Goal: Task Accomplishment & Management: Manage account settings

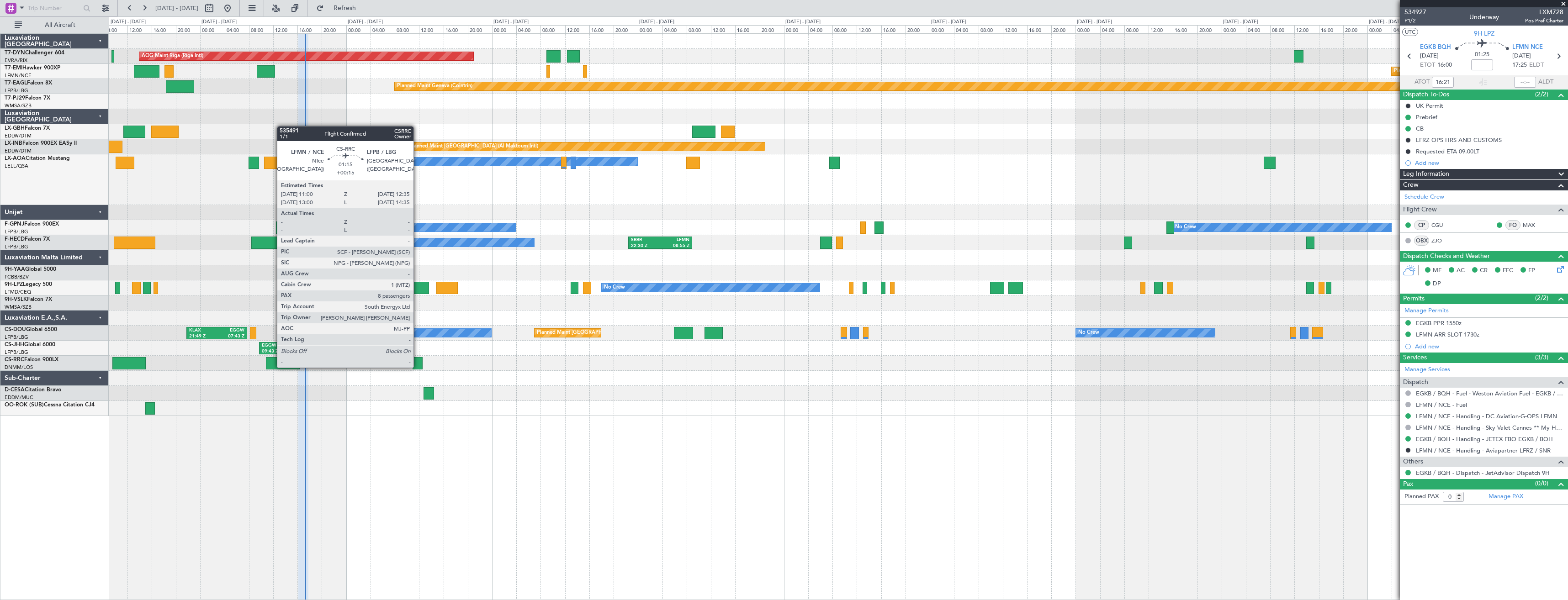
click at [418, 367] on div at bounding box center [417, 363] width 10 height 12
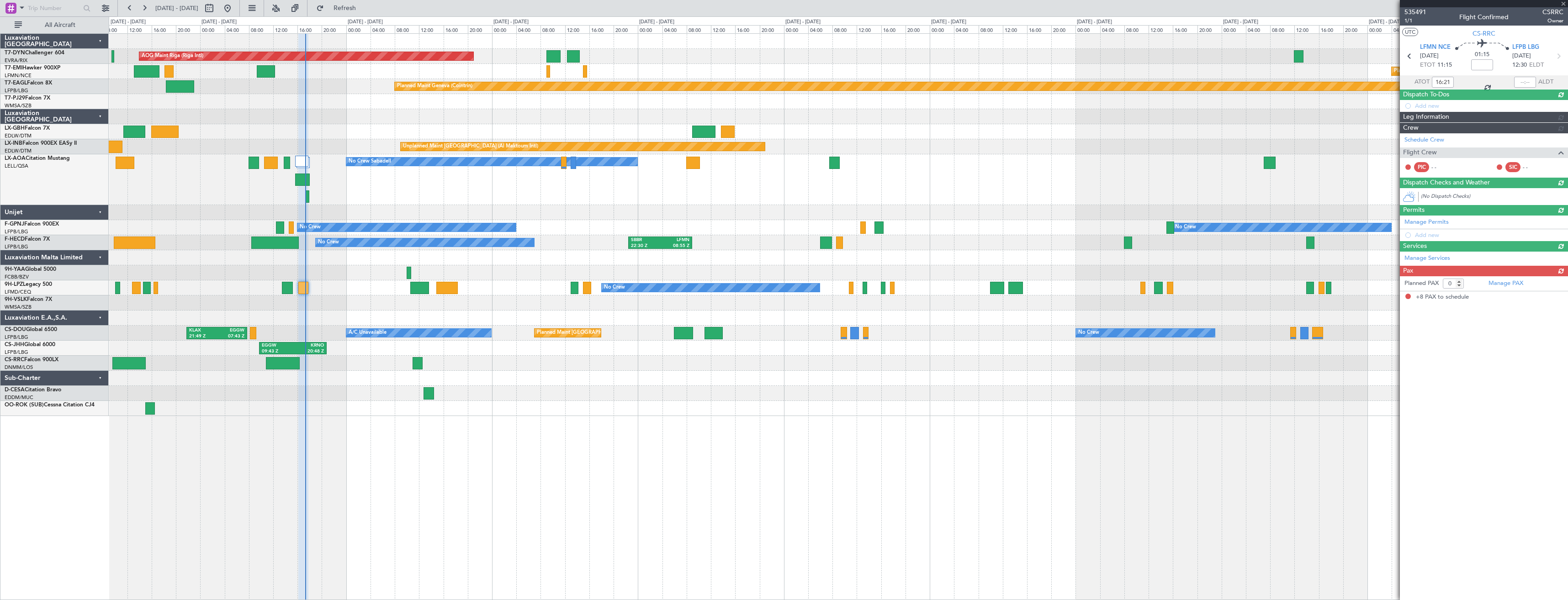
type input "+00:15"
type input "8"
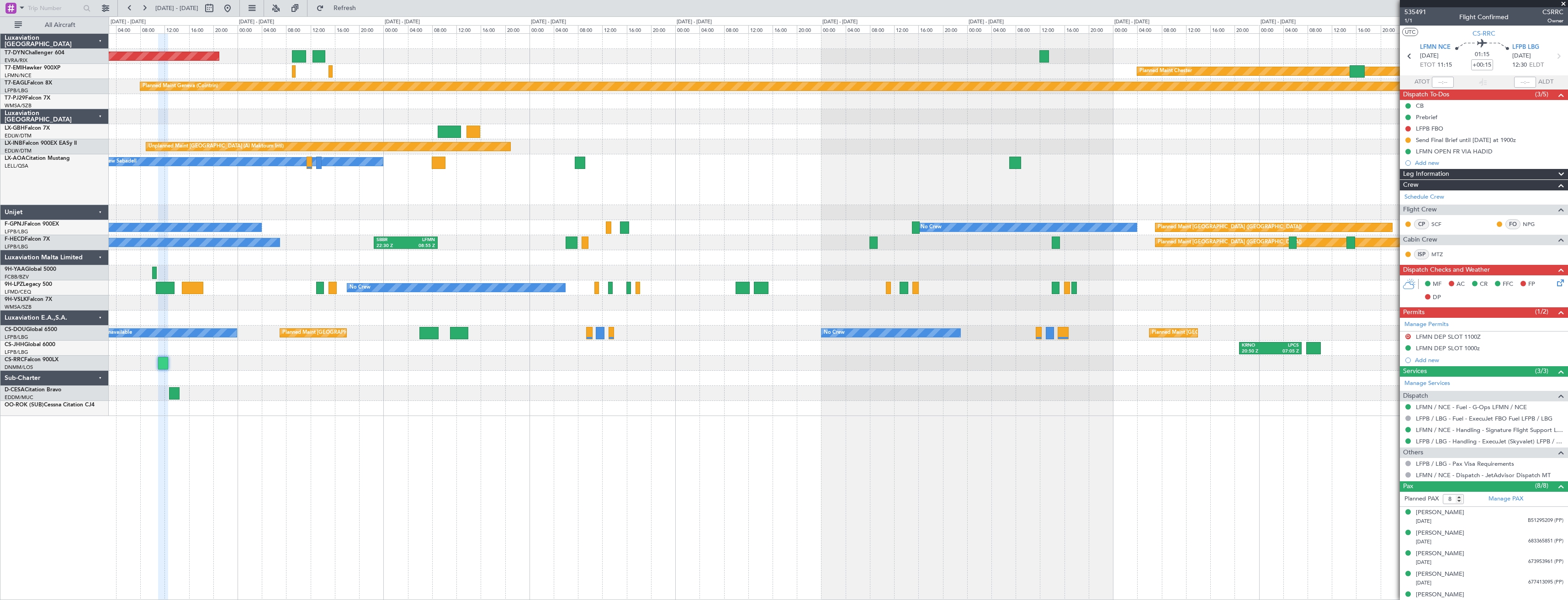
click at [851, 154] on div "AOG Maint Riga (Riga Intl) Planned Maint [PERSON_NAME] Planned Maint Geneva ([G…" at bounding box center [838, 225] width 1458 height 382
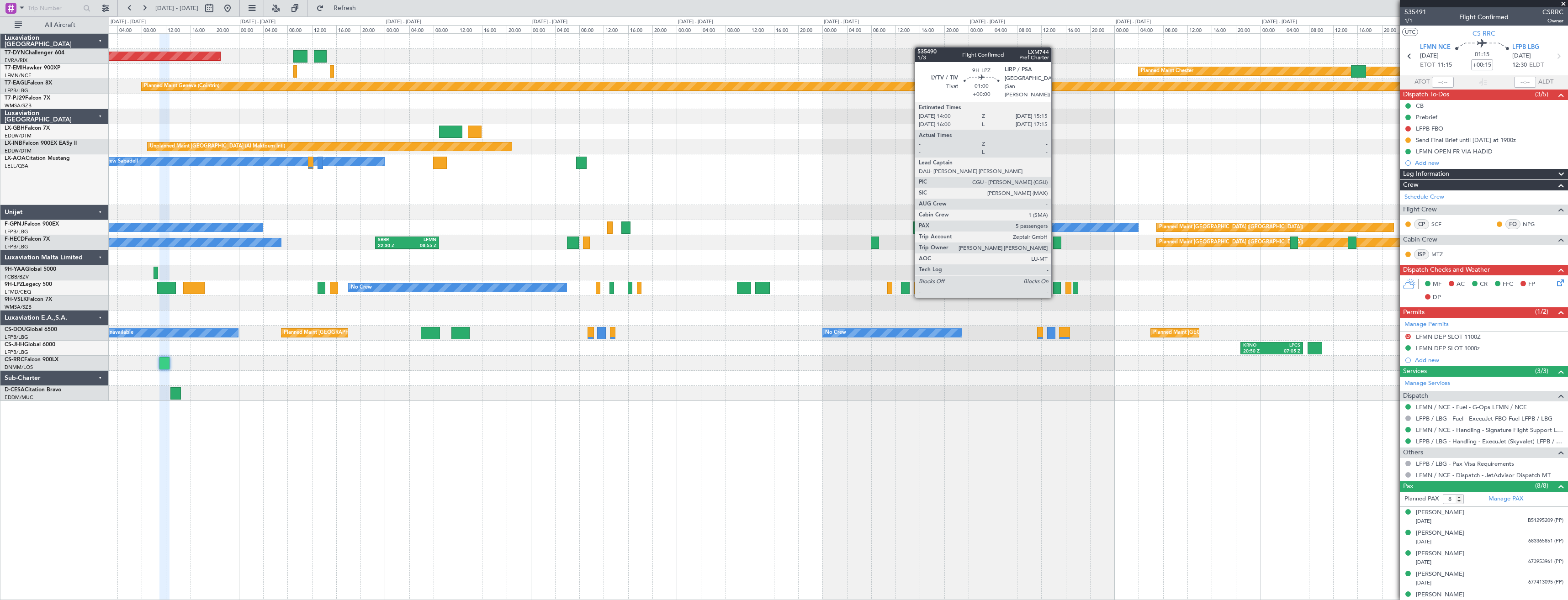
click at [1056, 288] on div at bounding box center [1056, 288] width 7 height 12
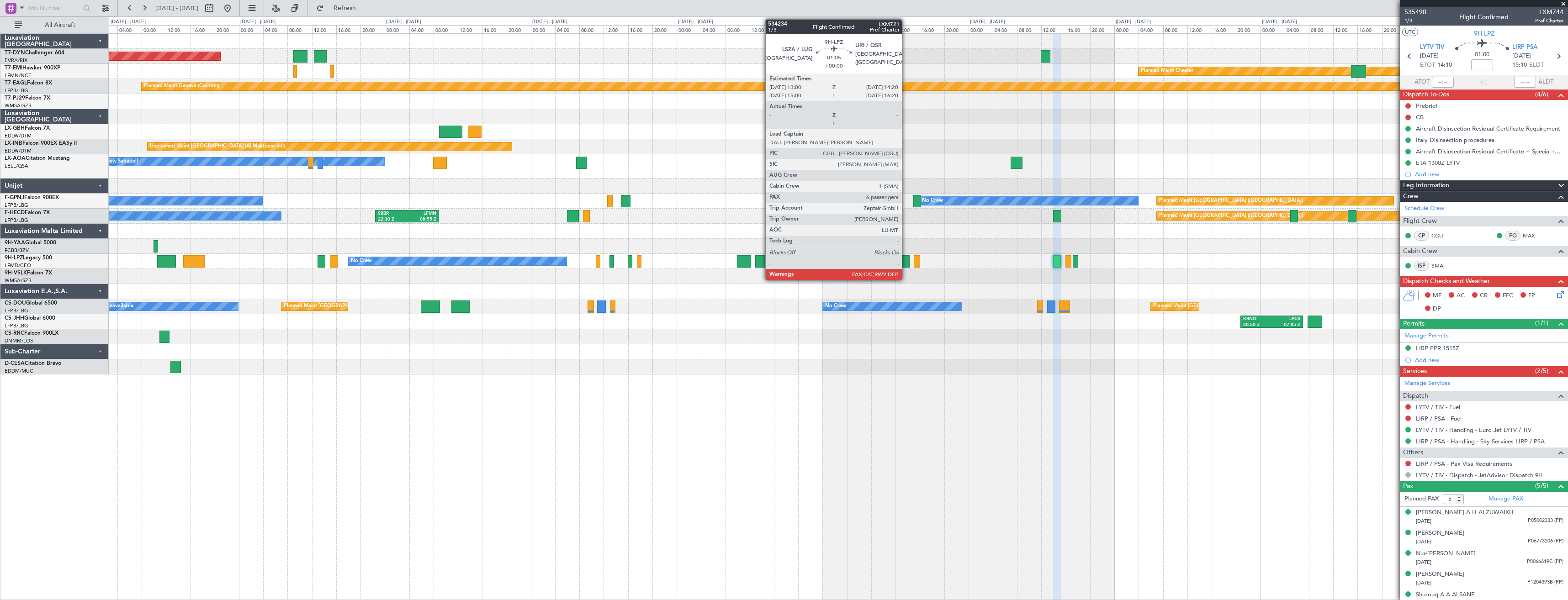
click at [906, 263] on div at bounding box center [905, 261] width 8 height 12
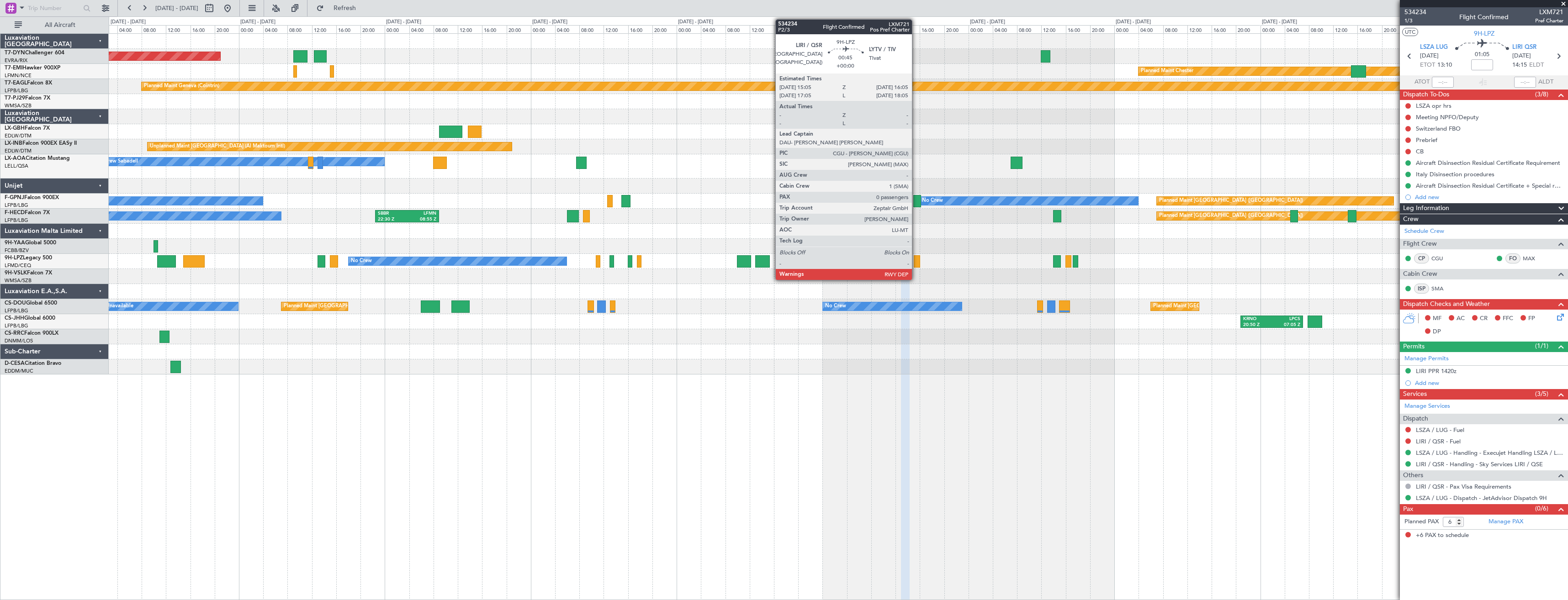
click at [916, 259] on div at bounding box center [916, 261] width 6 height 12
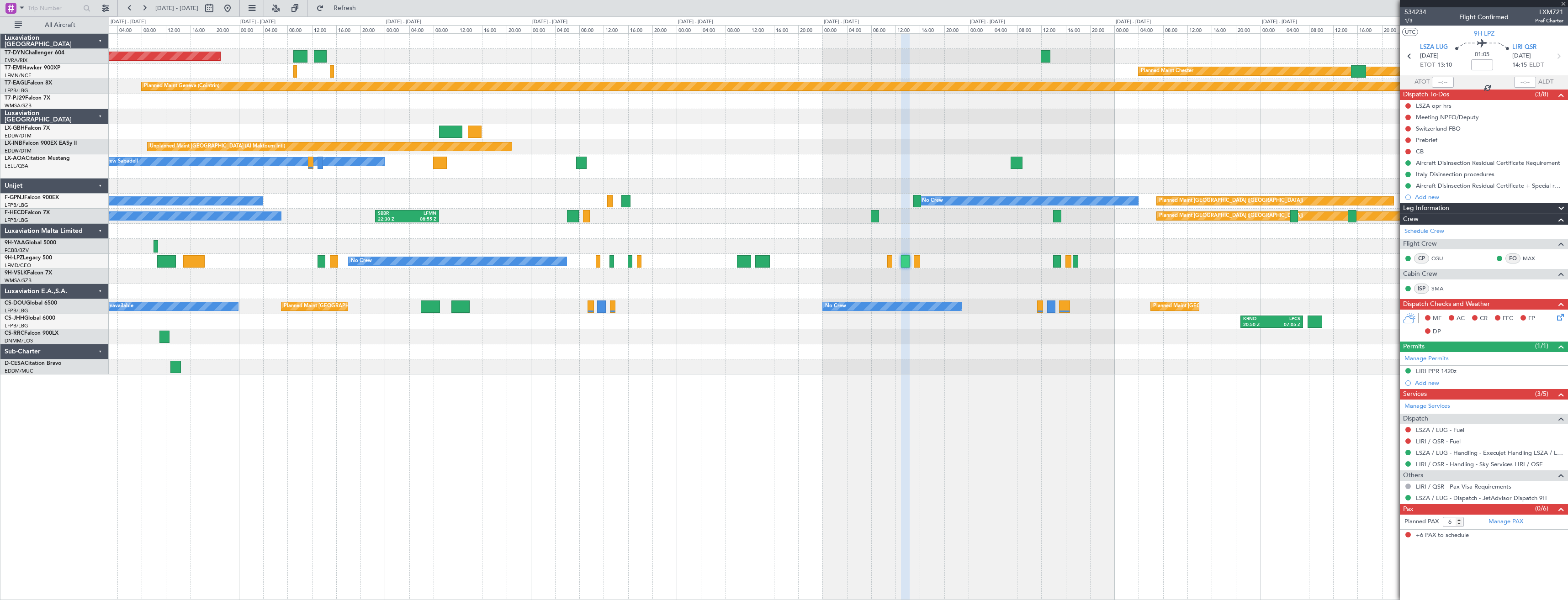
type input "0"
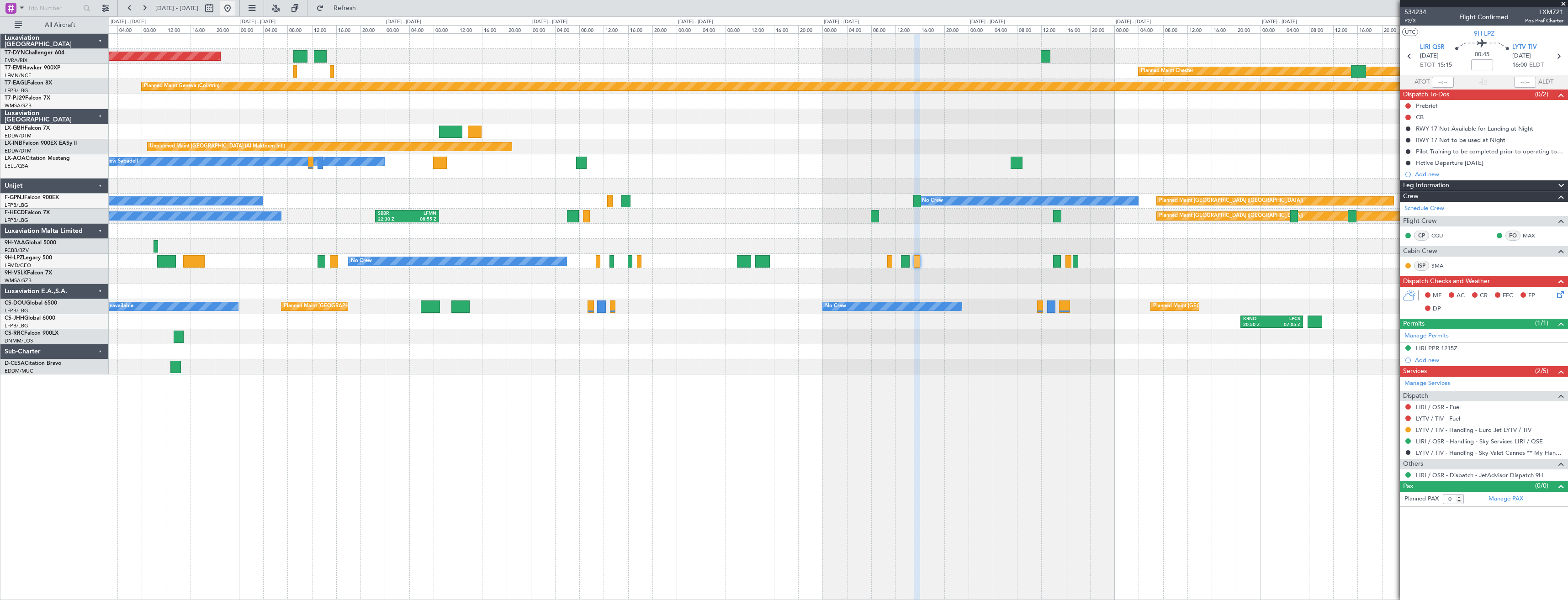
click at [235, 13] on button at bounding box center [227, 7] width 14 height 14
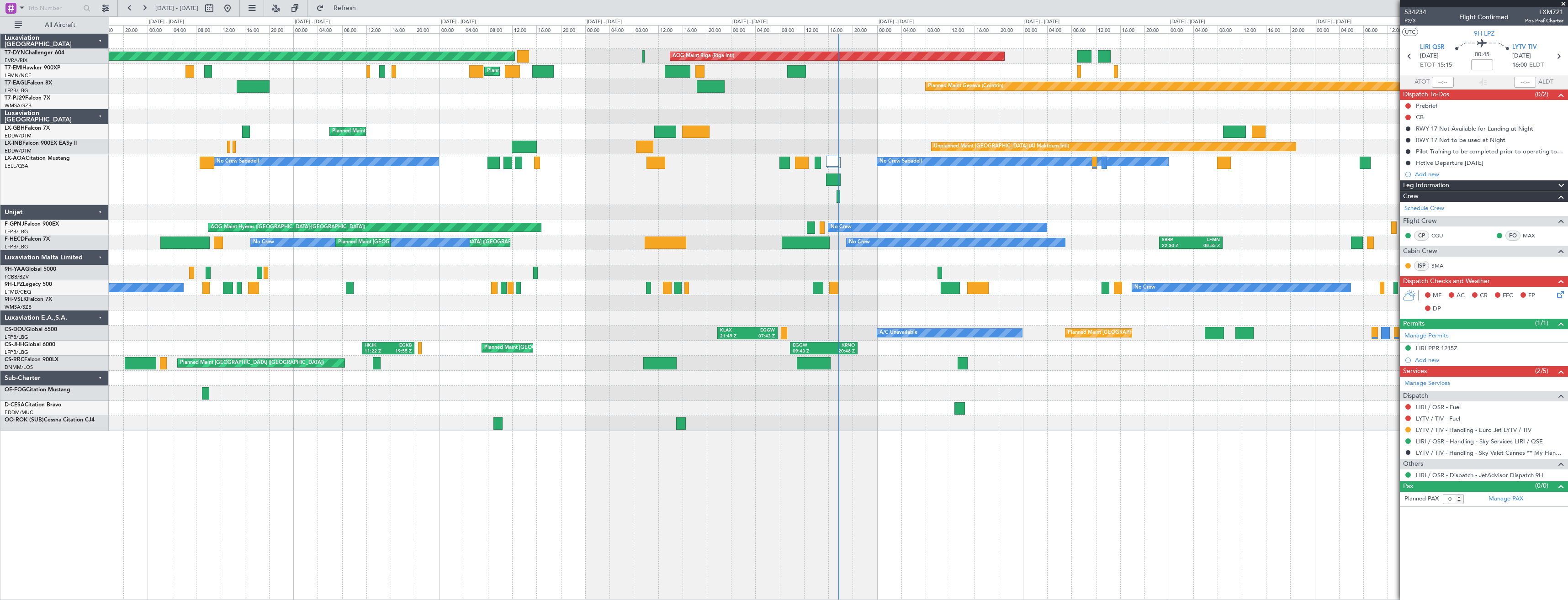
click at [685, 196] on div "No Crew Sabadell No Crew Sabadell No Crew Luxembourg (Findel)" at bounding box center [838, 180] width 1458 height 51
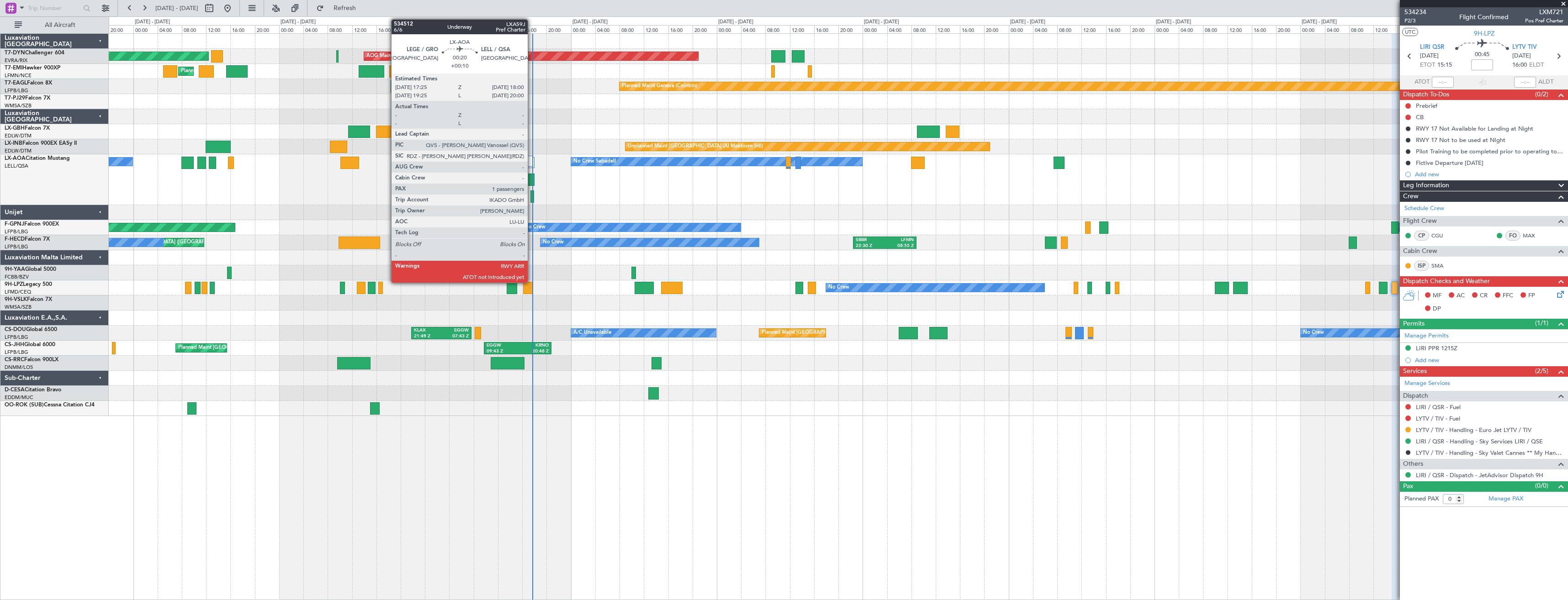
click at [532, 193] on div at bounding box center [532, 197] width 3 height 12
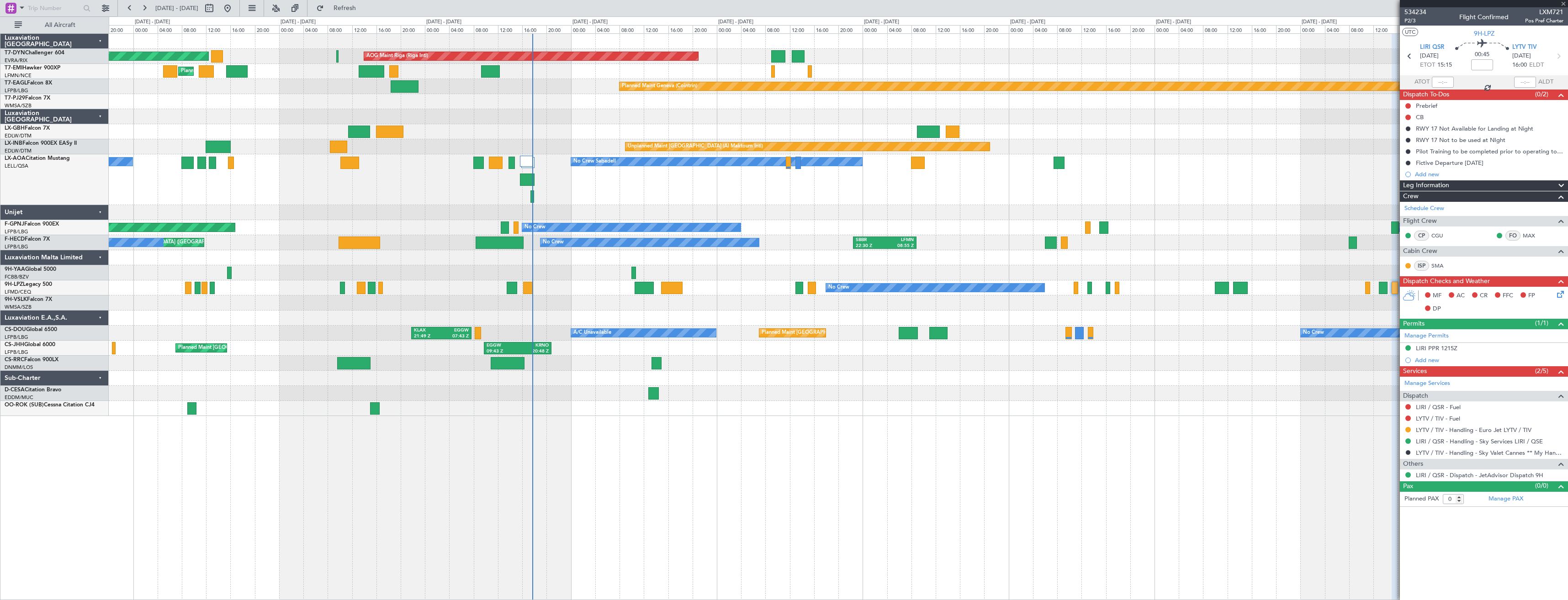
type input "+00:10"
type input "1"
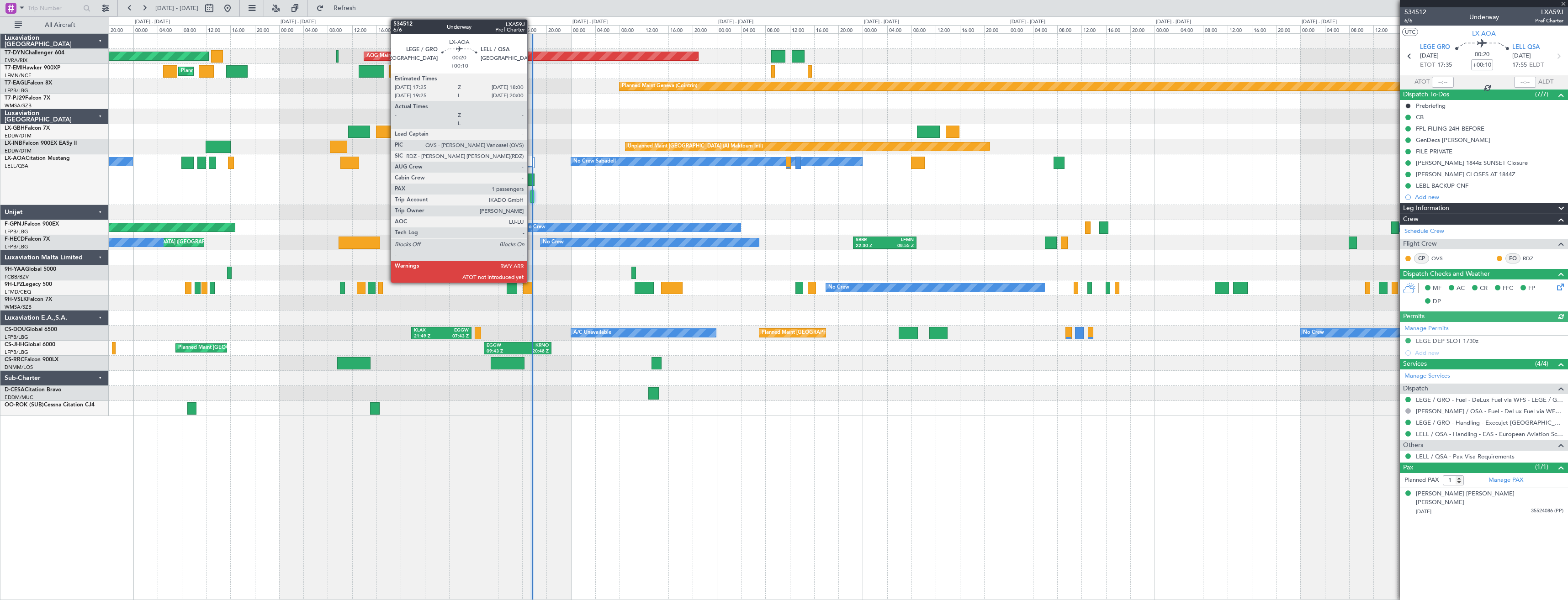
click at [532, 194] on div at bounding box center [532, 197] width 3 height 12
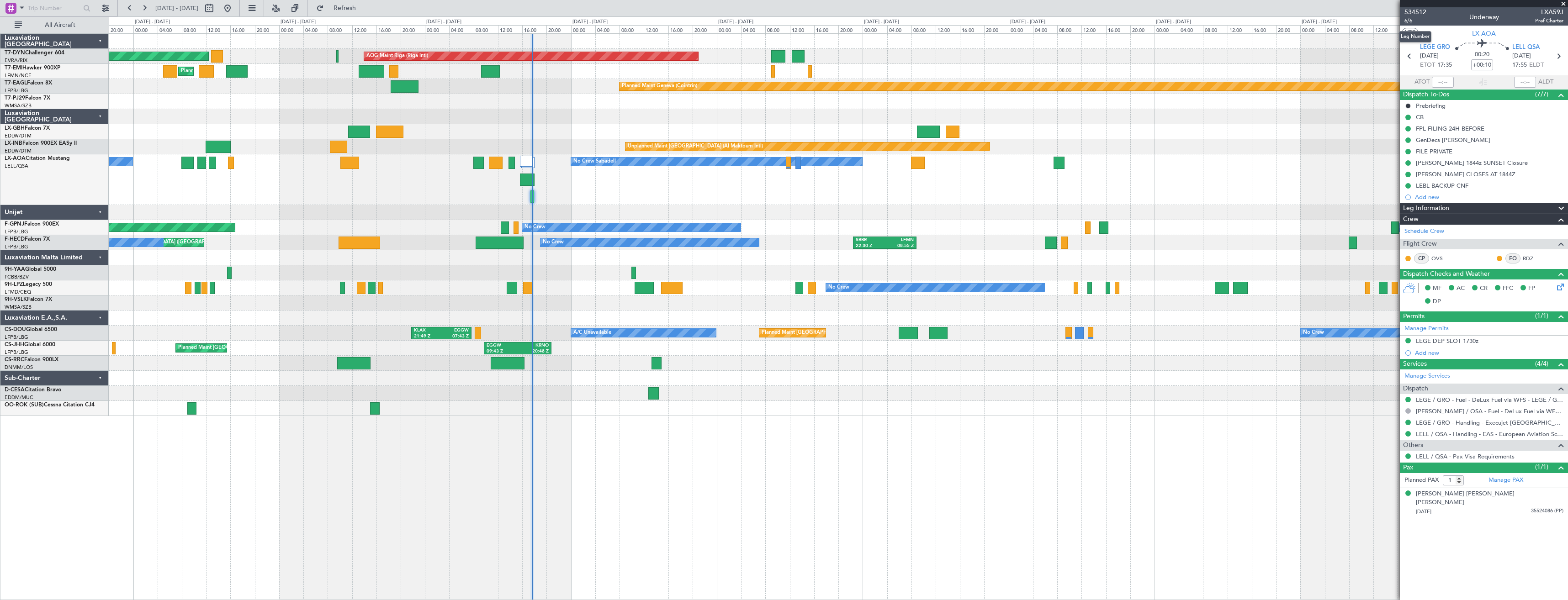
click at [1412, 20] on span "6/6" at bounding box center [1415, 20] width 22 height 7
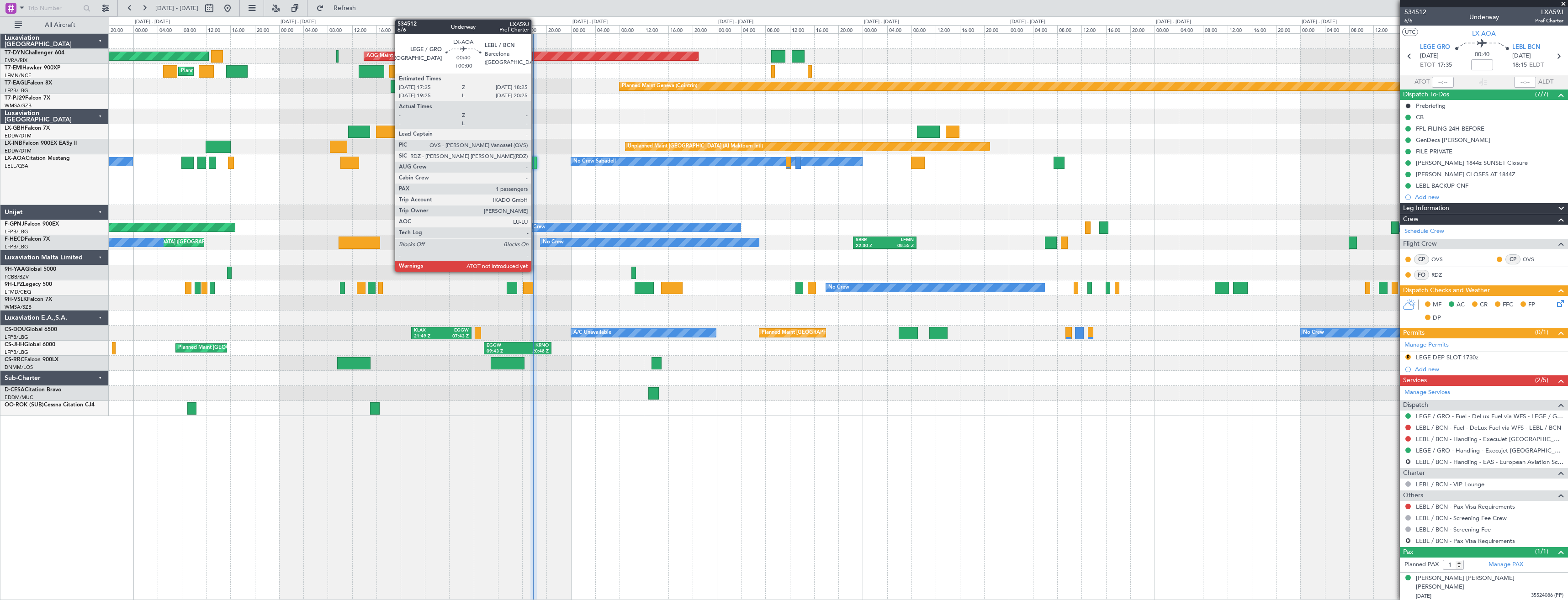
click at [536, 158] on div at bounding box center [533, 163] width 6 height 12
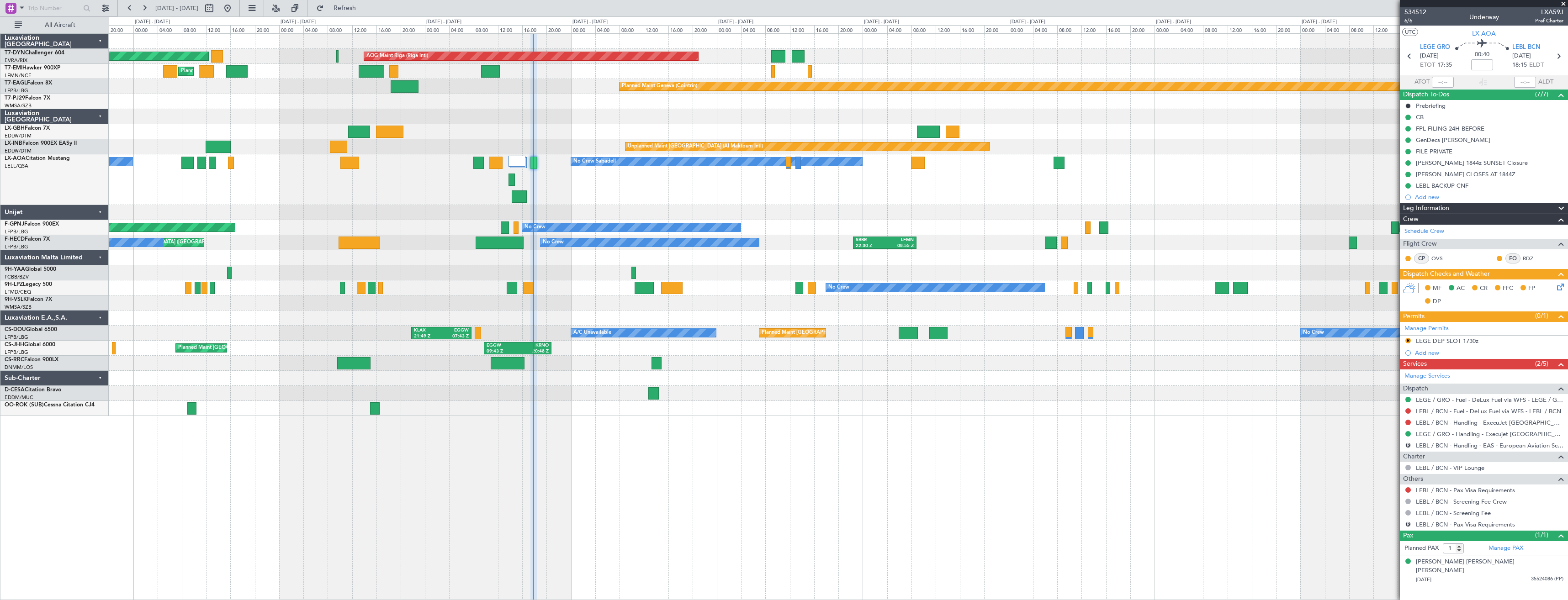
click at [1416, 20] on span "6/6" at bounding box center [1415, 20] width 22 height 7
click at [522, 182] on div "No Crew Sabadell No Crew Sabadell" at bounding box center [838, 180] width 1458 height 51
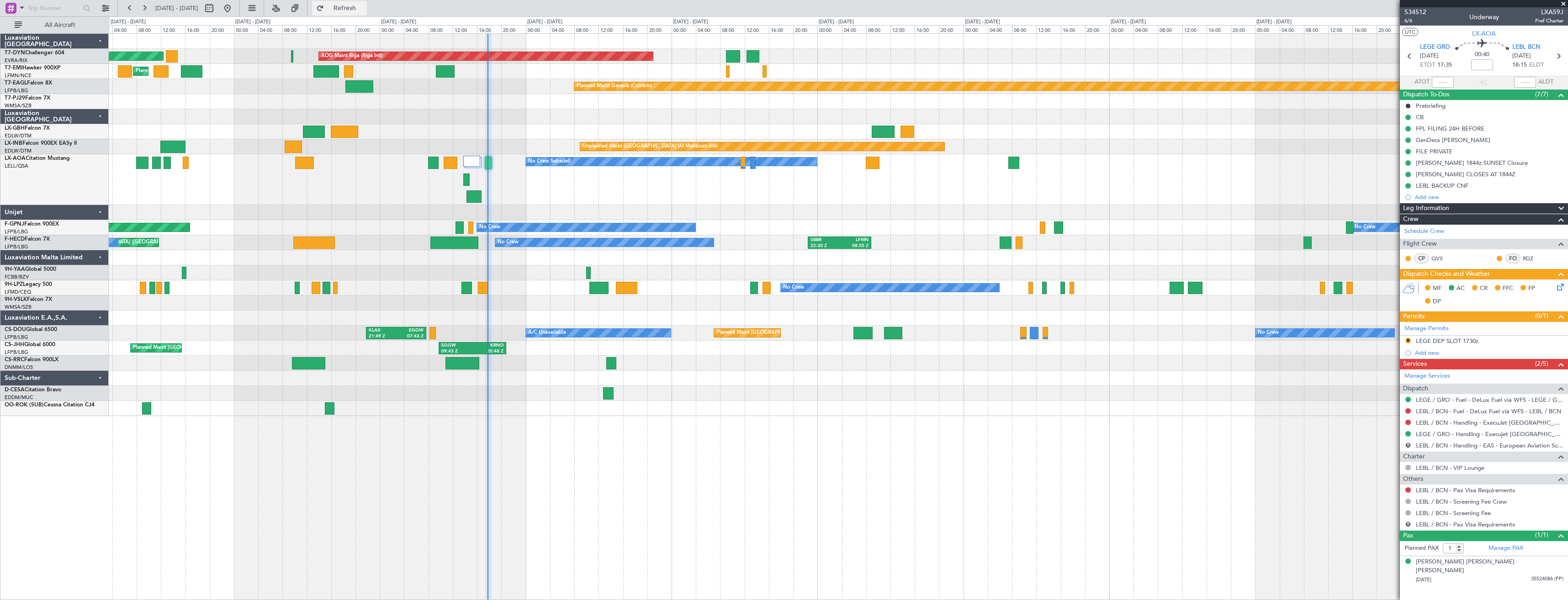
click at [364, 5] on span "Refresh" at bounding box center [345, 7] width 38 height 6
click at [1409, 20] on span "6/6" at bounding box center [1415, 20] width 22 height 7
click at [1558, 284] on icon at bounding box center [1558, 285] width 7 height 7
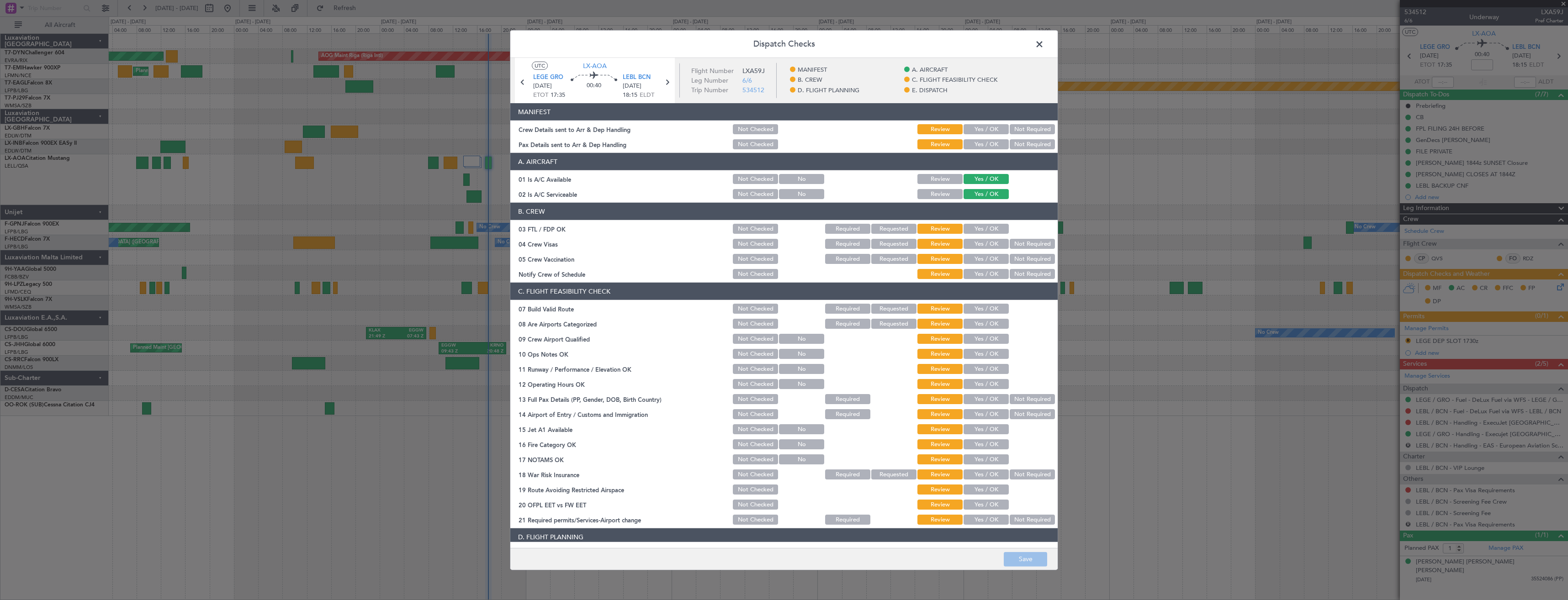
click at [983, 134] on button "Yes / OK" at bounding box center [986, 129] width 45 height 10
click at [983, 141] on button "Yes / OK" at bounding box center [986, 144] width 45 height 10
click at [1024, 553] on button "Save" at bounding box center [1026, 559] width 44 height 14
click at [1044, 43] on span at bounding box center [1044, 46] width 0 height 18
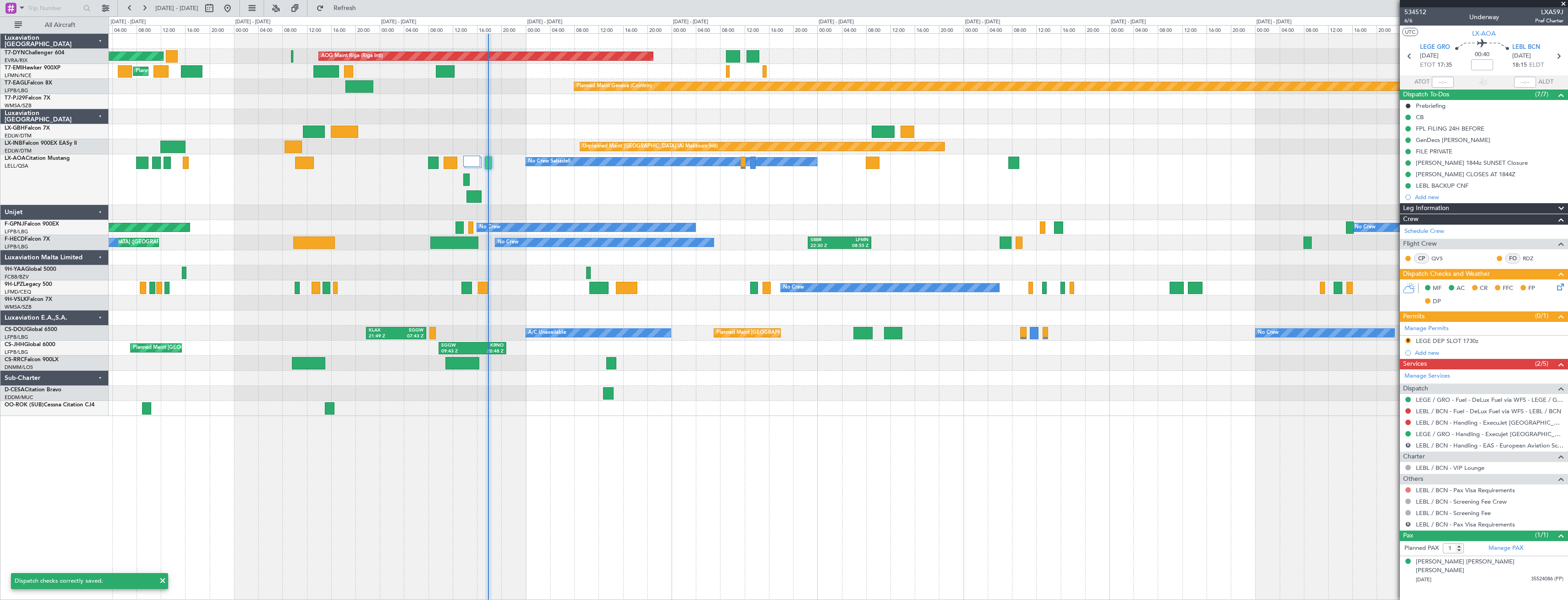
click at [1409, 491] on button at bounding box center [1408, 490] width 5 height 5
click at [1384, 378] on span "Not Required" at bounding box center [1386, 380] width 37 height 9
click at [516, 187] on div "No Crew Sabadell No Crew Sabadell" at bounding box center [838, 180] width 1458 height 51
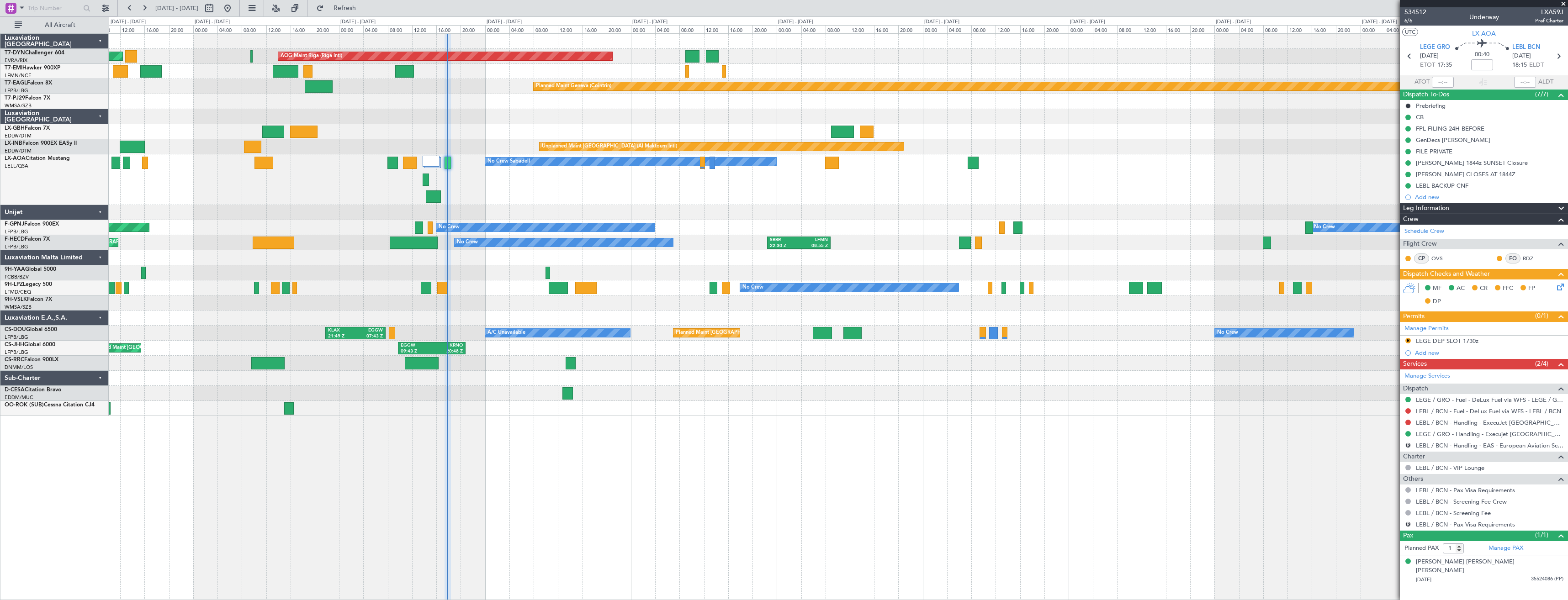
click at [437, 211] on div "AOG Maint Riga (Riga Intl) Planned Maint [GEOGRAPHIC_DATA]-[GEOGRAPHIC_DATA] Pl…" at bounding box center [838, 225] width 1458 height 382
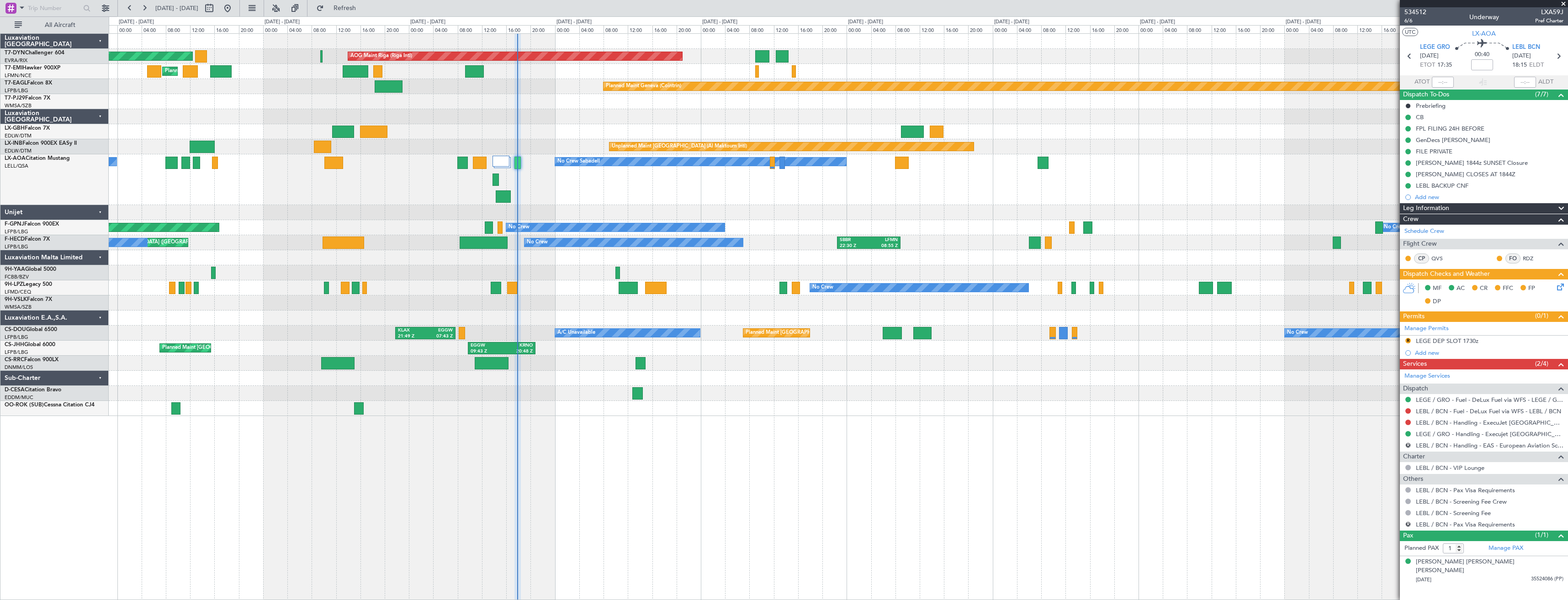
click at [578, 202] on div "No Crew Sabadell No Crew Sabadell" at bounding box center [838, 180] width 1458 height 51
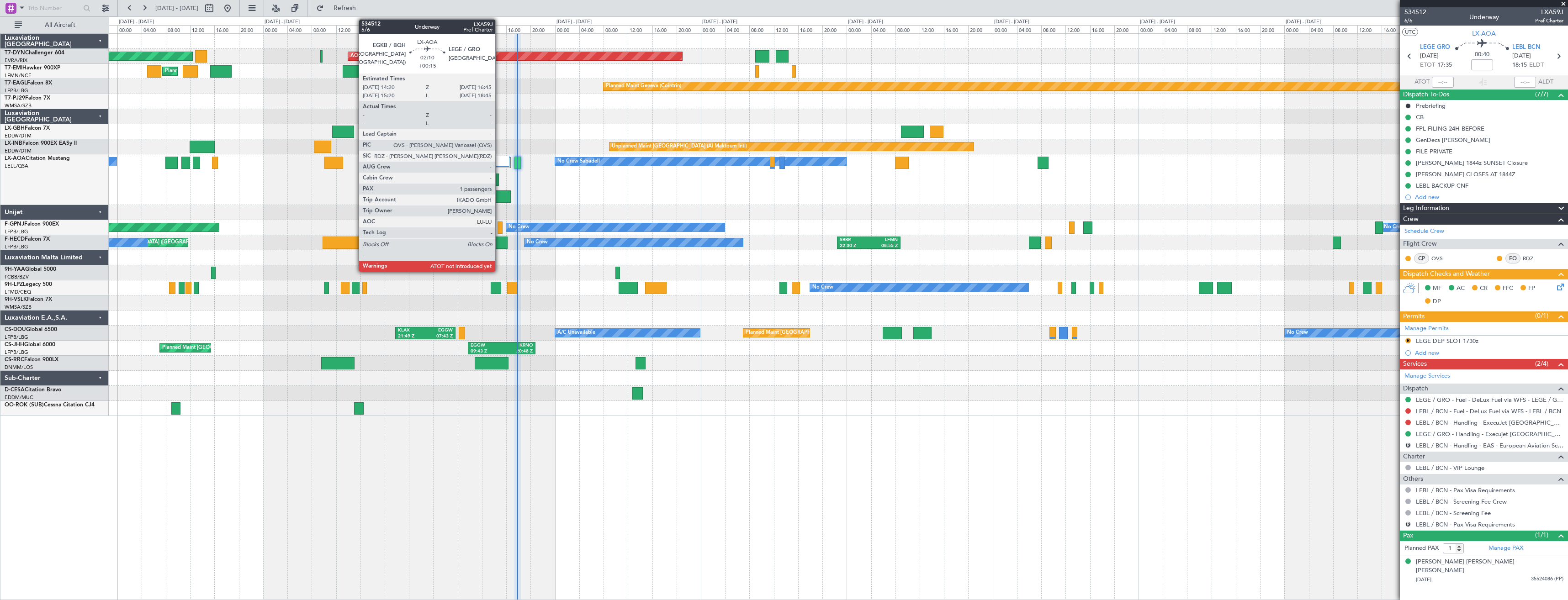
click at [500, 195] on div at bounding box center [503, 197] width 15 height 12
type input "+00:15"
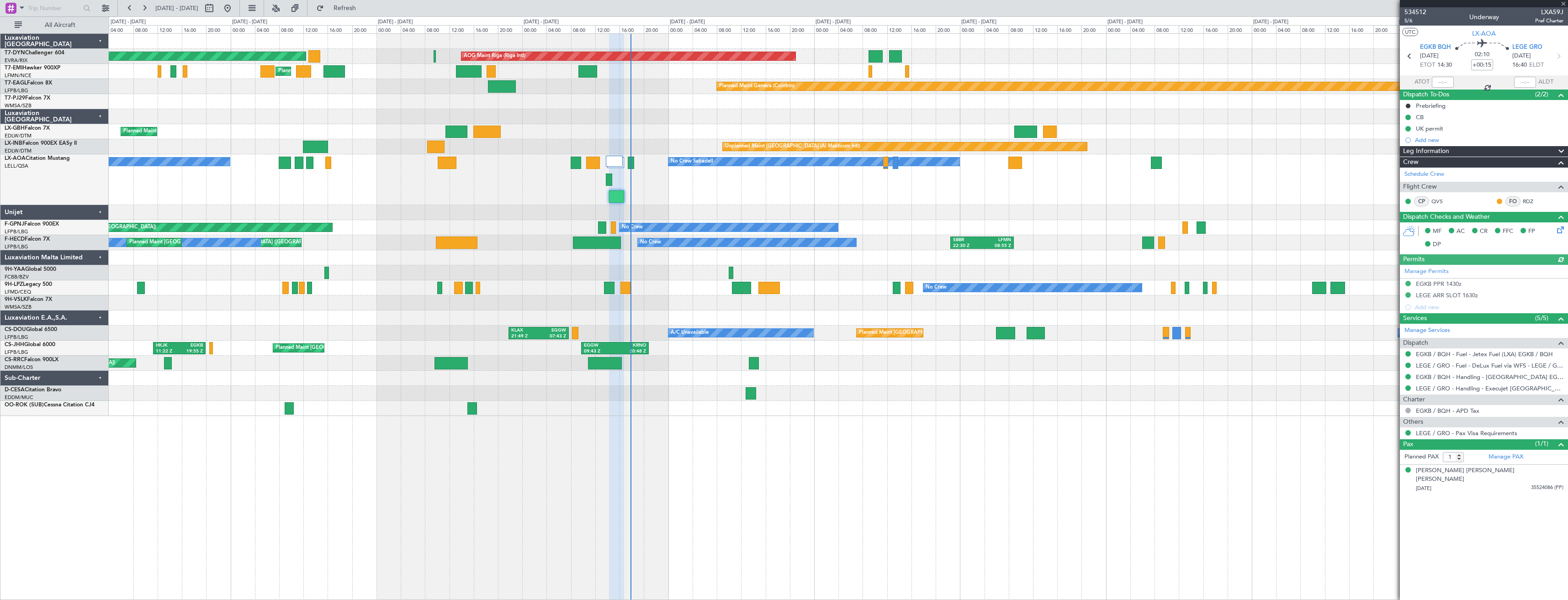
click at [702, 207] on div "Planned Maint [GEOGRAPHIC_DATA]-[GEOGRAPHIC_DATA] AOG Maint Riga (Riga Intl) Pl…" at bounding box center [838, 225] width 1458 height 382
click at [1409, 20] on span "5/6" at bounding box center [1415, 20] width 22 height 7
click at [351, 12] on button "Refresh" at bounding box center [339, 7] width 55 height 14
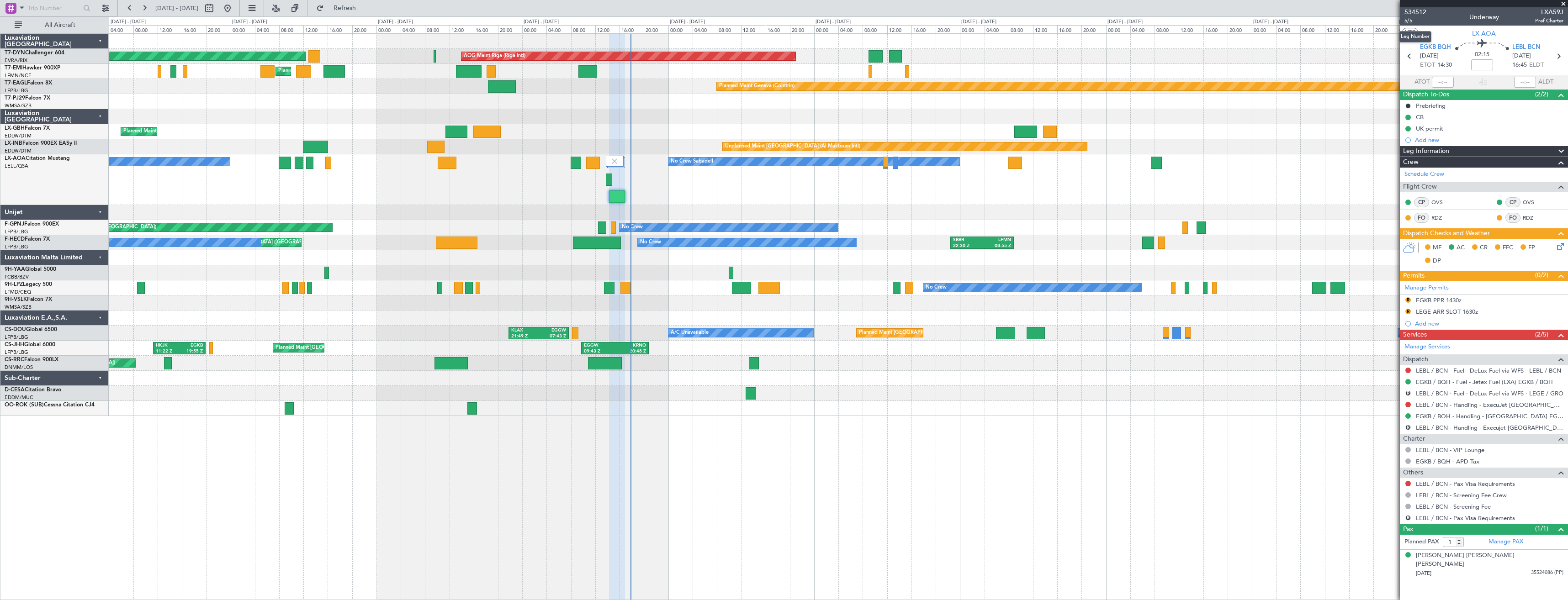
click at [1410, 23] on span "5/5" at bounding box center [1415, 20] width 22 height 7
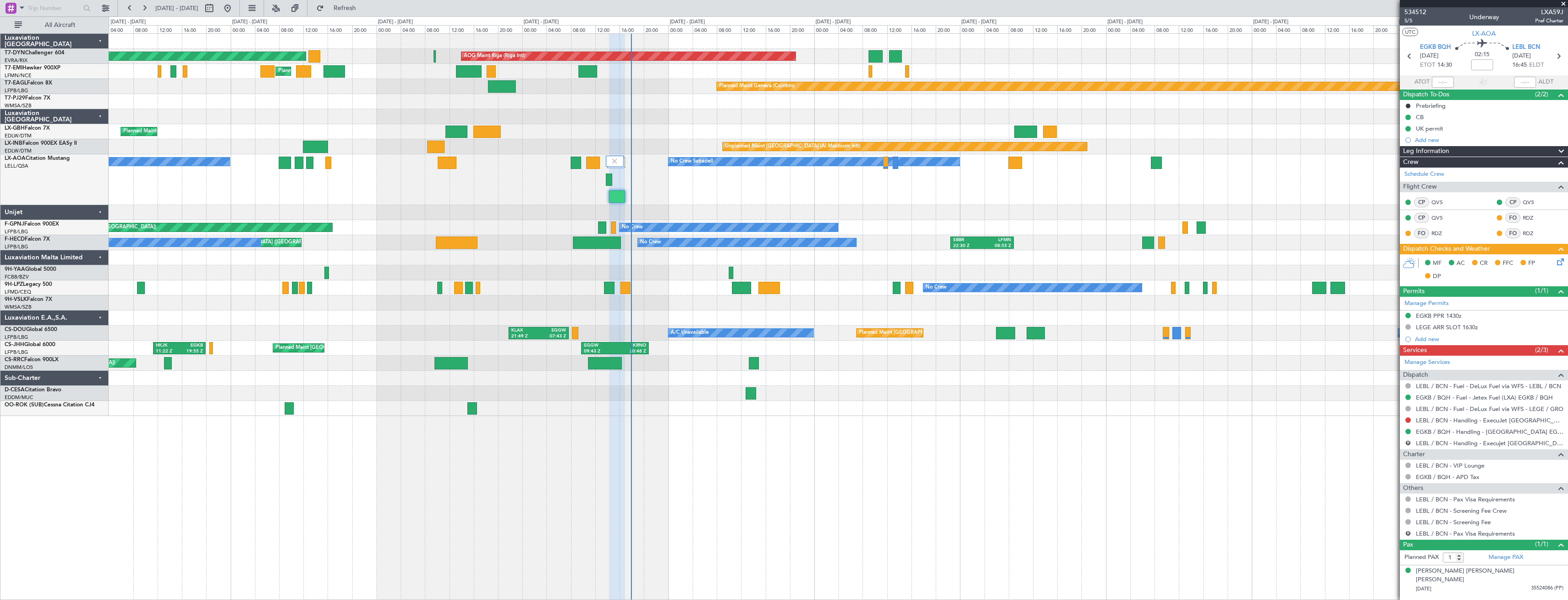
type input "15:50"
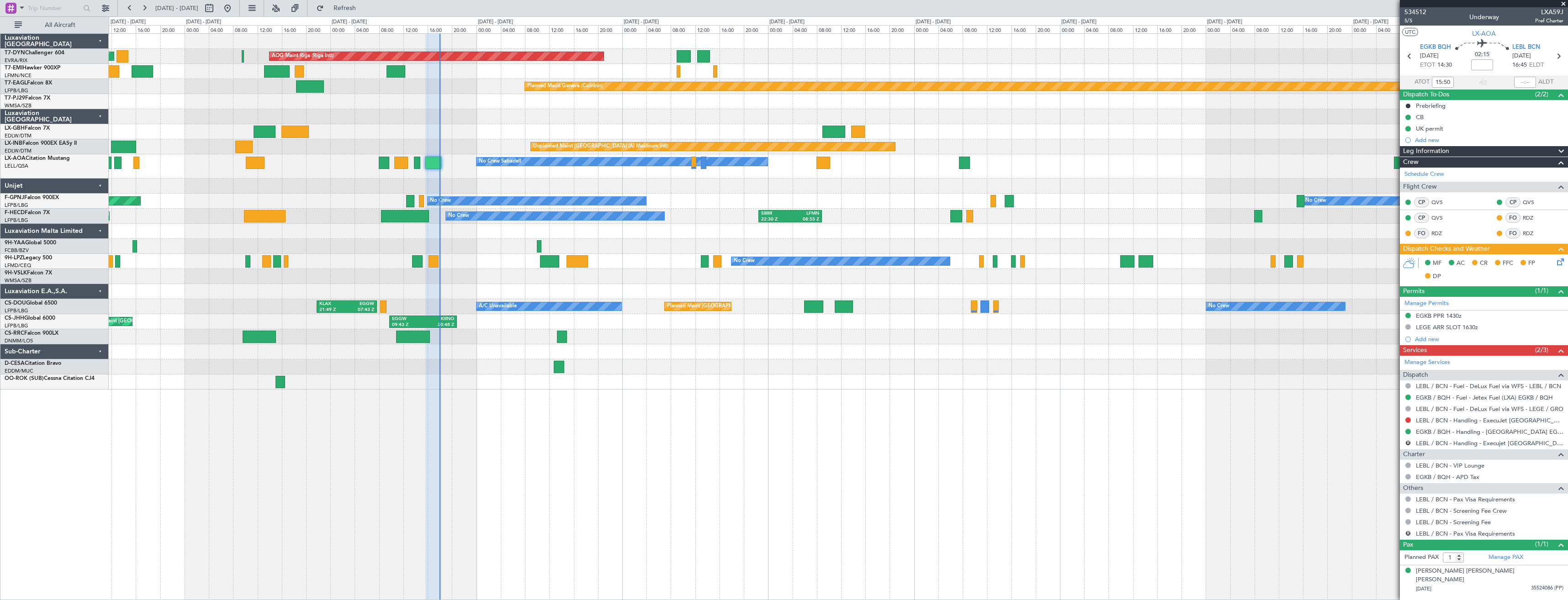
click at [685, 397] on div "Planned Maint [GEOGRAPHIC_DATA]-[GEOGRAPHIC_DATA] AOG Maint Riga (Riga Intl) Pl…" at bounding box center [838, 316] width 1459 height 567
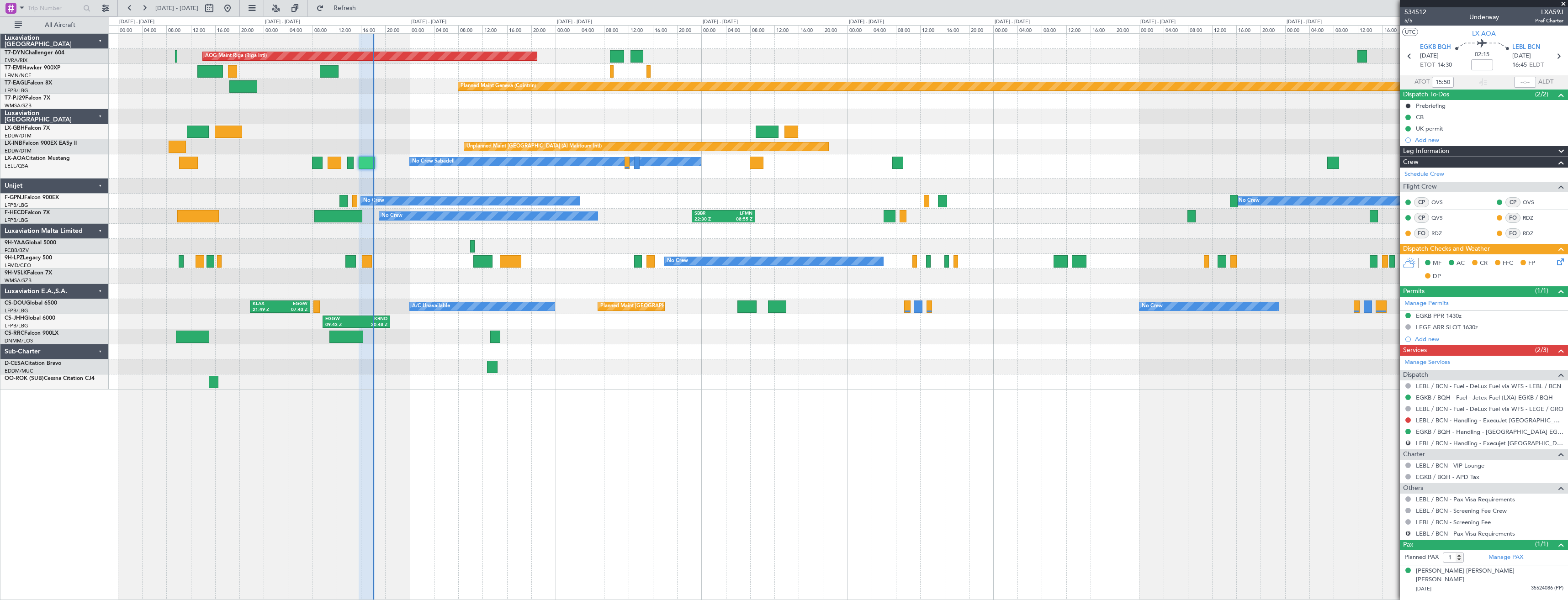
click at [622, 397] on div "AOG Maint Riga (Riga Intl) Planned Maint [GEOGRAPHIC_DATA]-[GEOGRAPHIC_DATA] Pl…" at bounding box center [838, 316] width 1459 height 567
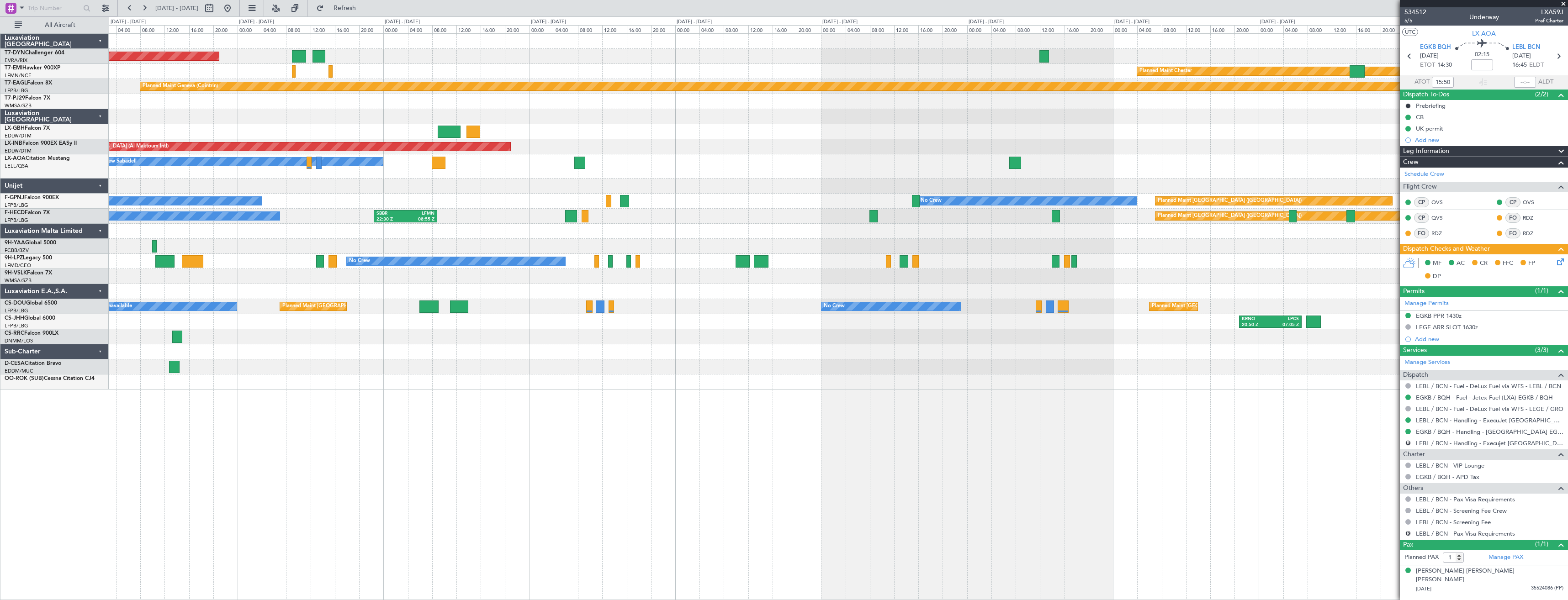
click at [679, 135] on div at bounding box center [838, 132] width 1458 height 15
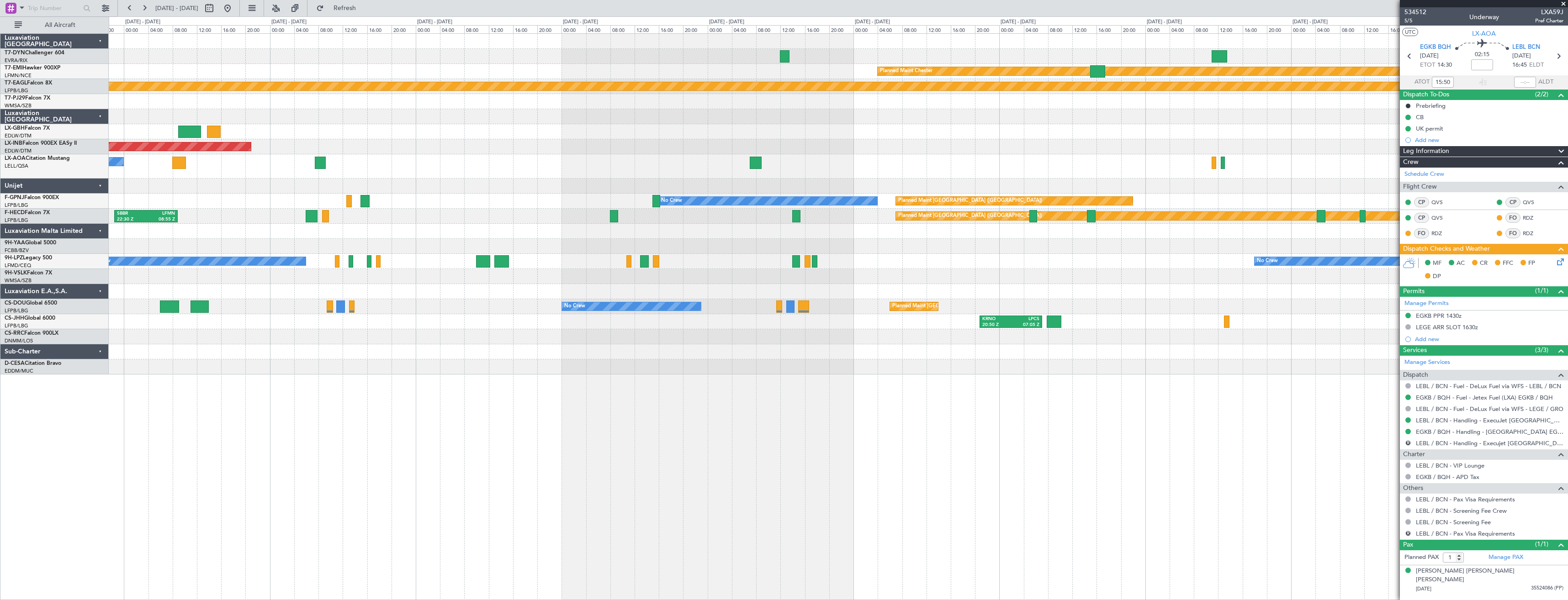
click at [722, 177] on div "No Crew Sabadell" at bounding box center [838, 167] width 1458 height 24
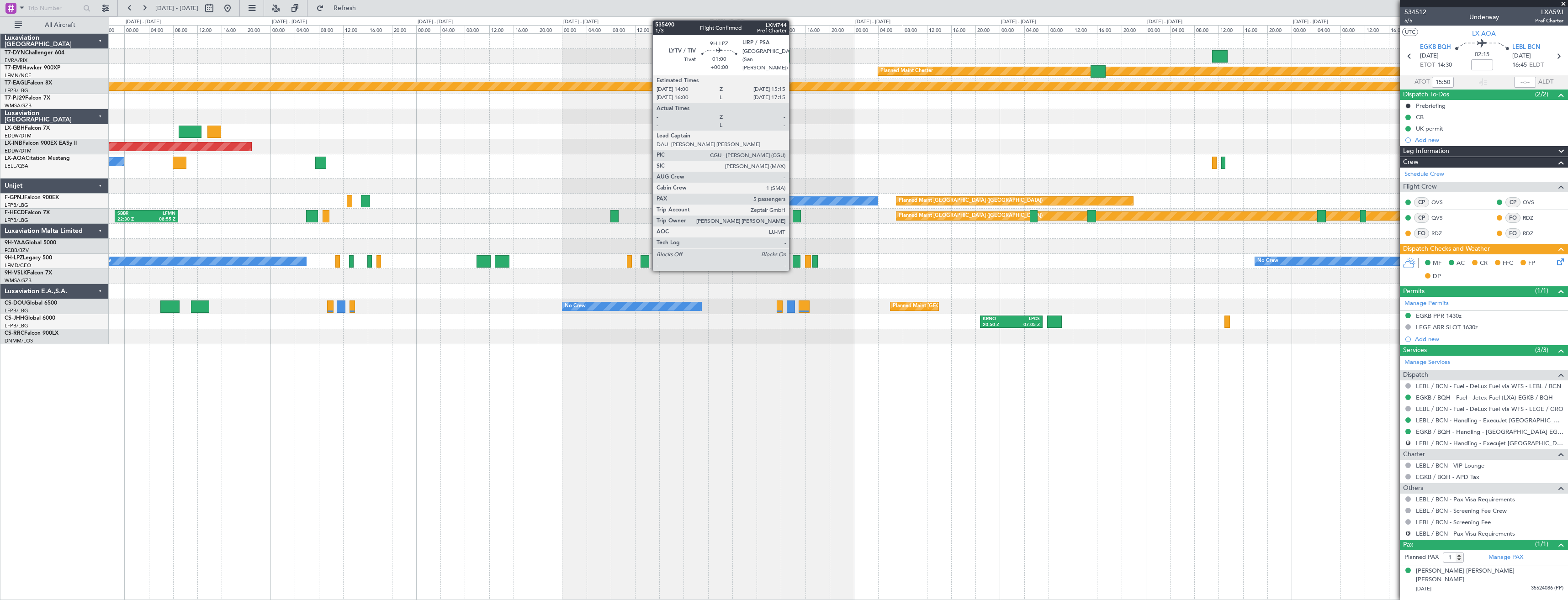
click at [793, 261] on div at bounding box center [796, 261] width 7 height 12
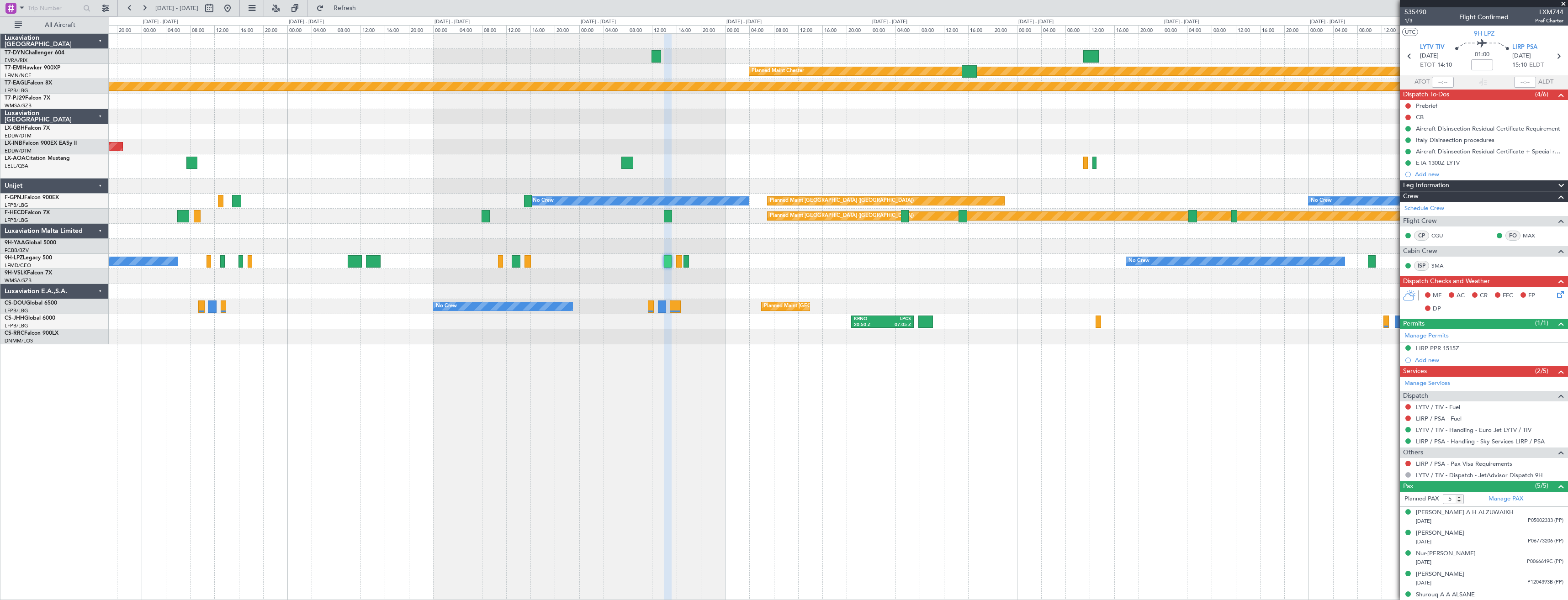
click at [643, 259] on div "No Crew No Crew" at bounding box center [838, 261] width 1458 height 15
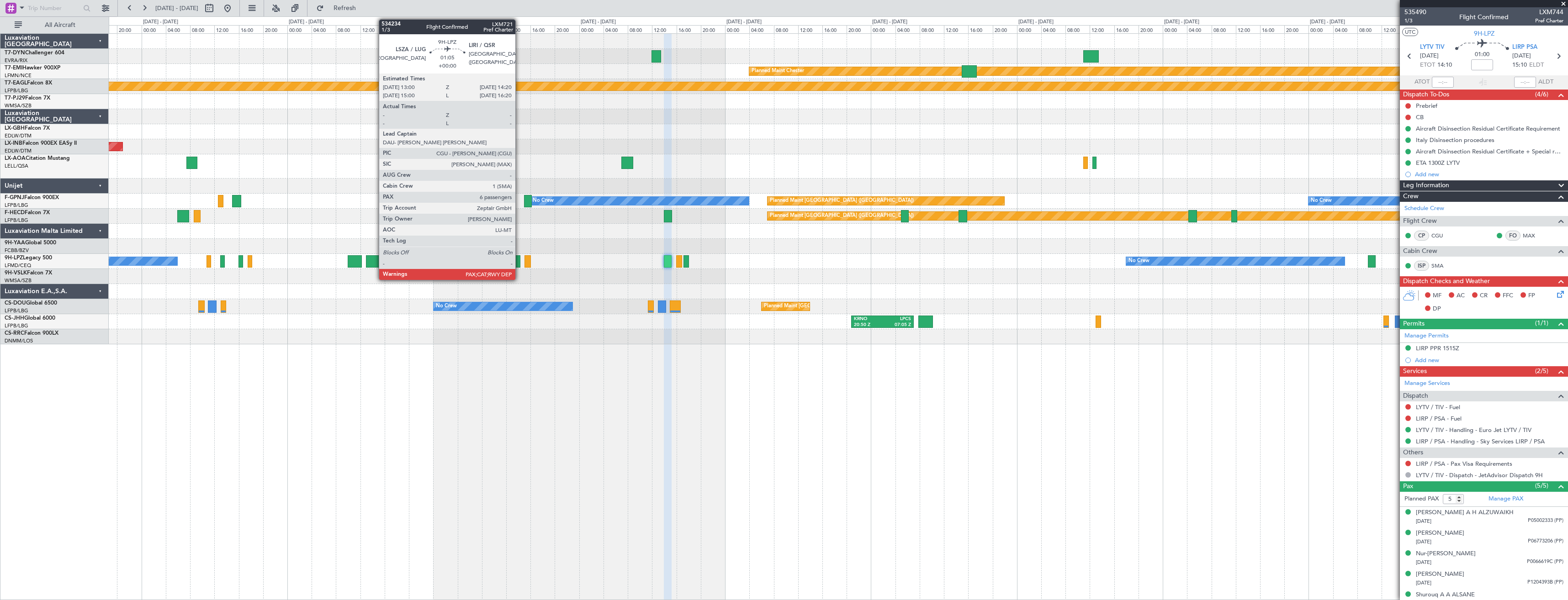
click at [519, 264] on div at bounding box center [516, 261] width 8 height 12
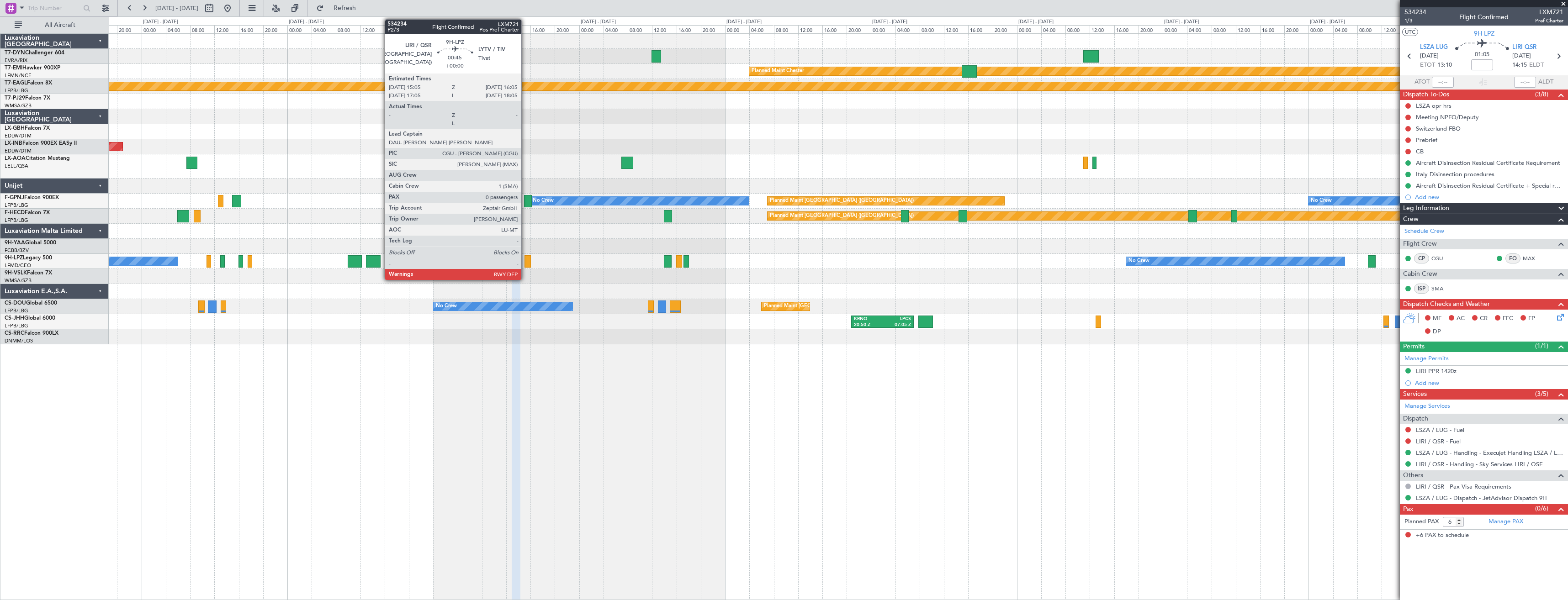
click at [525, 261] on div at bounding box center [527, 261] width 6 height 12
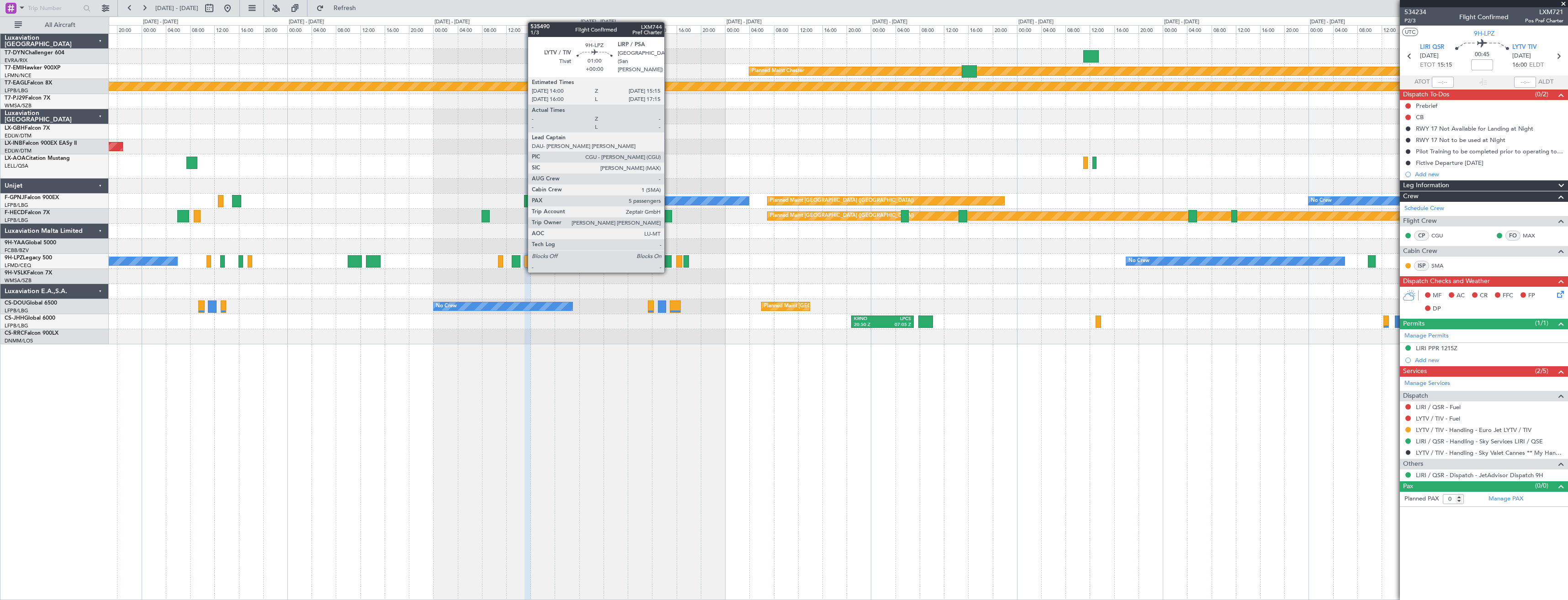
click at [668, 263] on div at bounding box center [667, 261] width 7 height 12
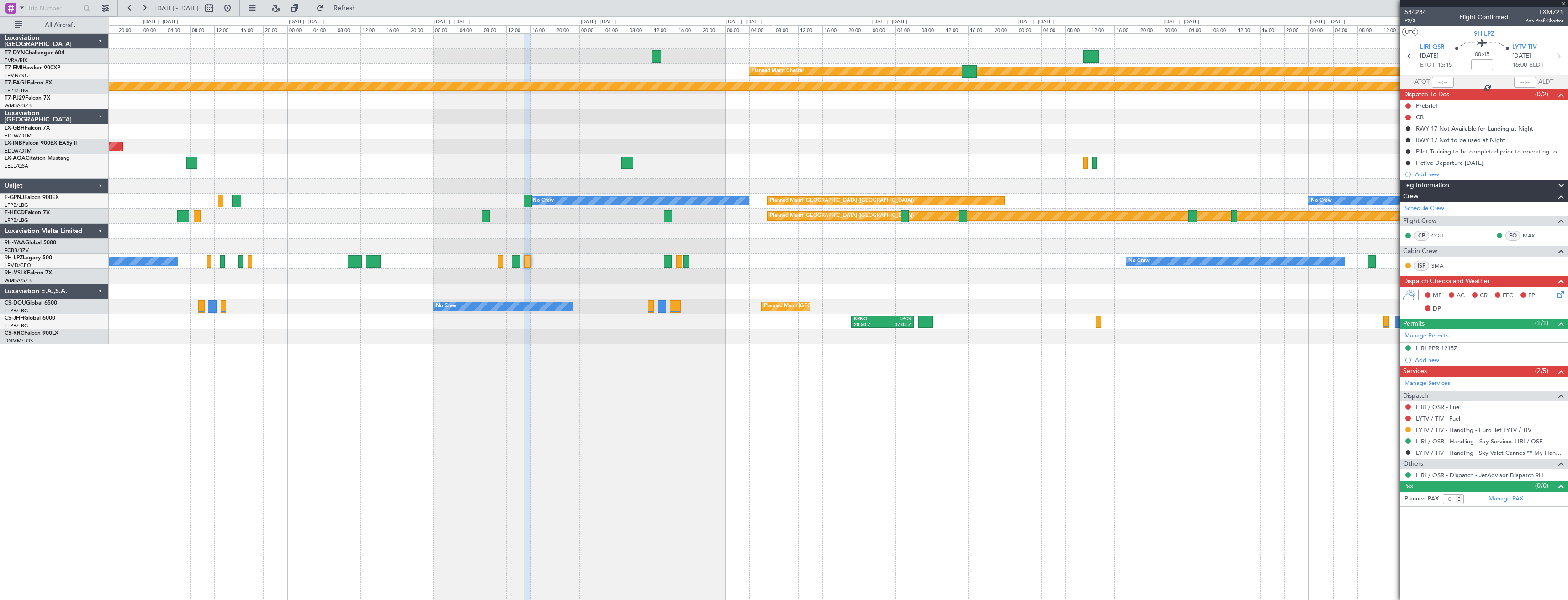
type input "5"
click at [235, 10] on div at bounding box center [218, 7] width 33 height 14
drag, startPoint x: 258, startPoint y: 12, endPoint x: 263, endPoint y: 17, distance: 7.1
click at [235, 12] on button at bounding box center [227, 7] width 14 height 14
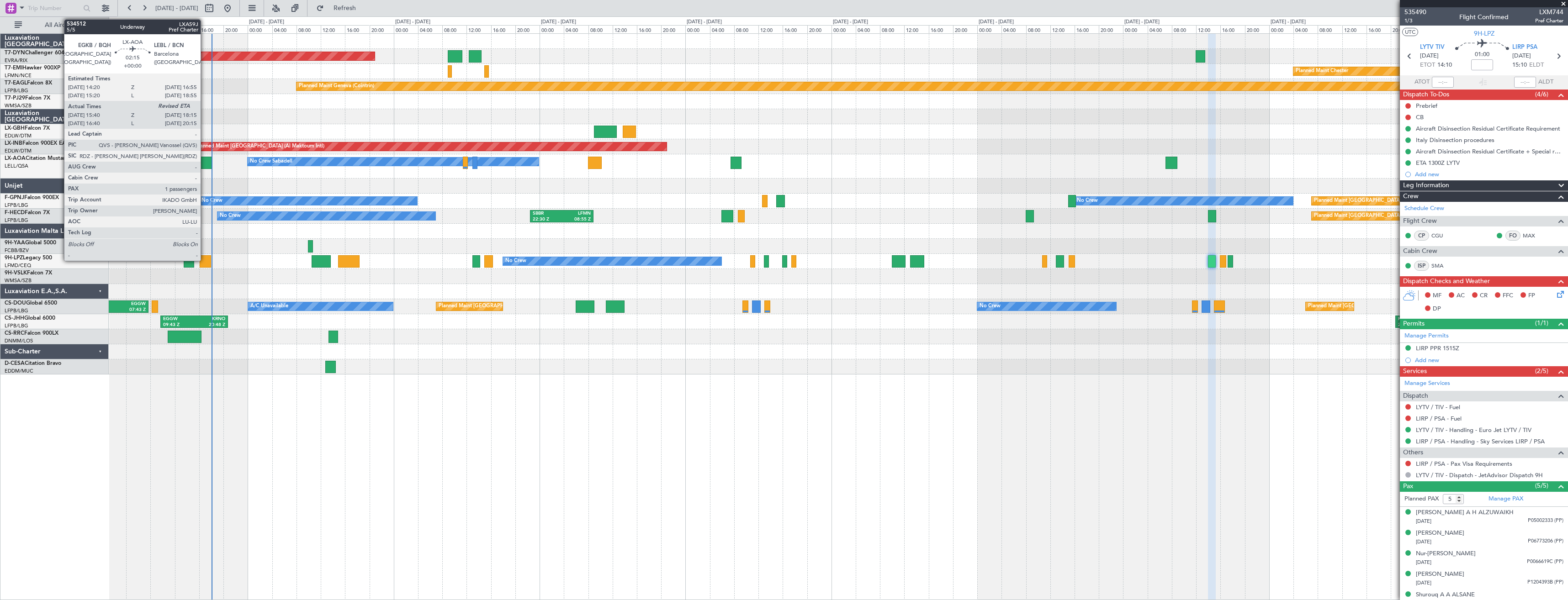
click at [205, 162] on div at bounding box center [204, 163] width 16 height 12
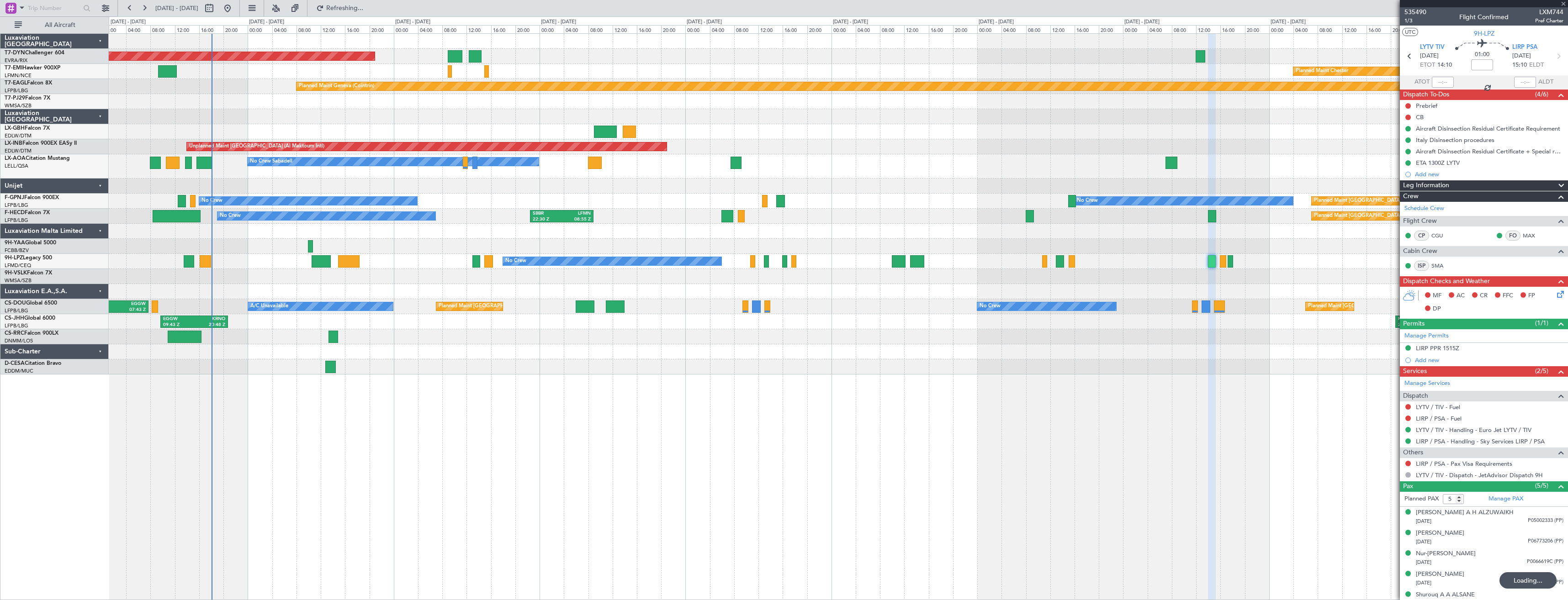
type input "15:50"
type input "1"
click at [505, 169] on div "AOG Maint Riga (Riga Intl) Planned Maint [GEOGRAPHIC_DATA]-[GEOGRAPHIC_DATA] Pl…" at bounding box center [838, 204] width 1458 height 341
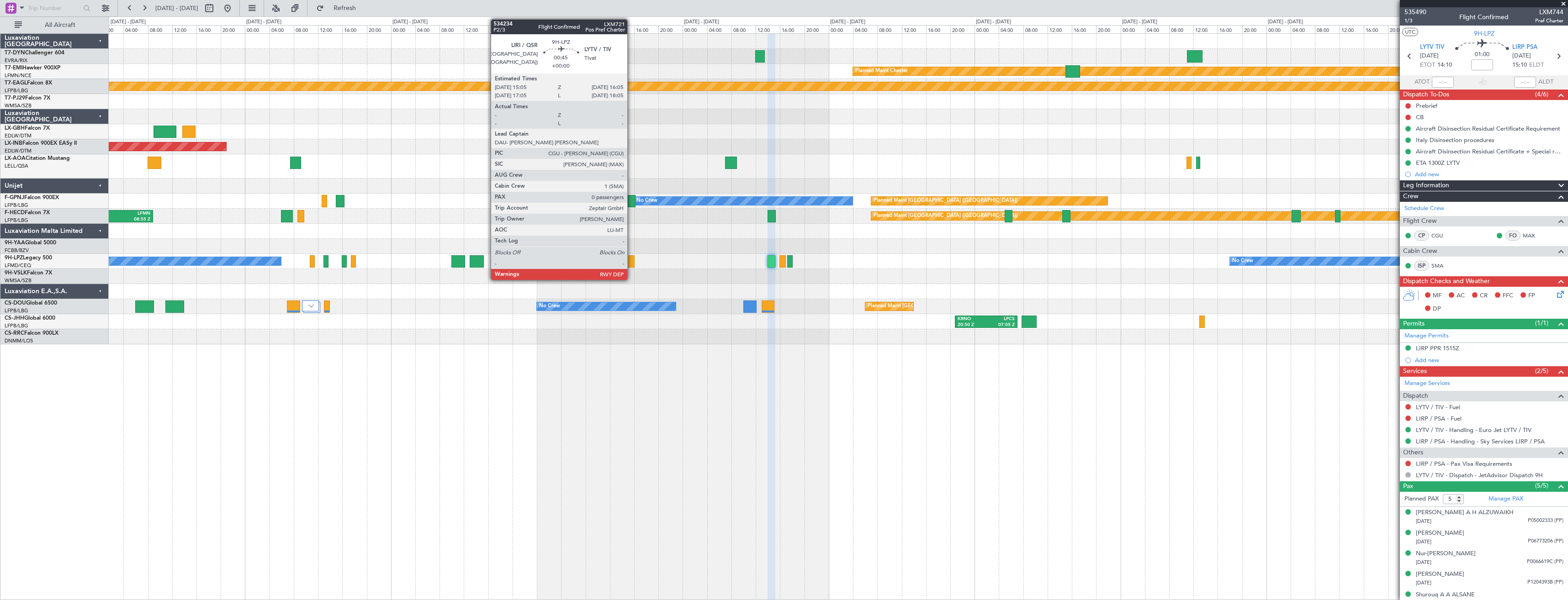
click at [632, 262] on div at bounding box center [631, 261] width 6 height 12
type input "0"
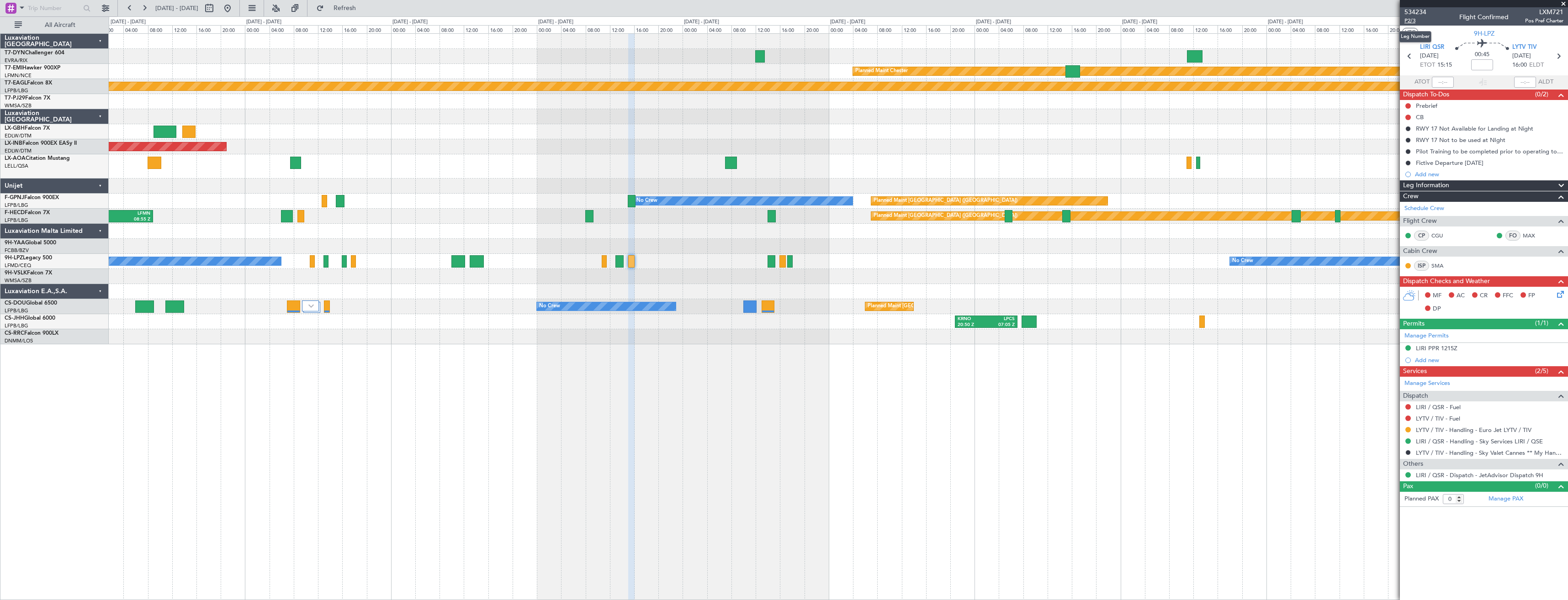
click at [1418, 18] on span "P2/3" at bounding box center [1415, 20] width 22 height 7
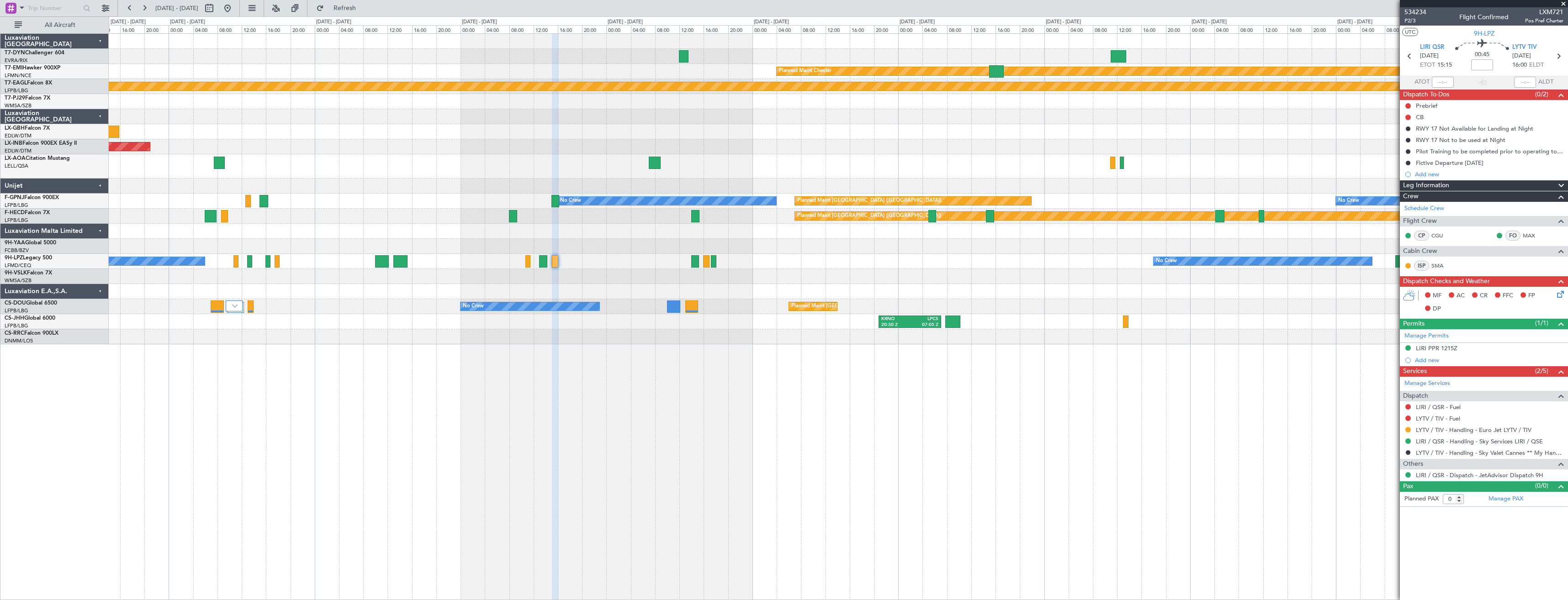
click at [666, 263] on div "No Crew No Crew" at bounding box center [838, 261] width 1458 height 15
click at [364, 5] on span "Refresh" at bounding box center [345, 7] width 38 height 6
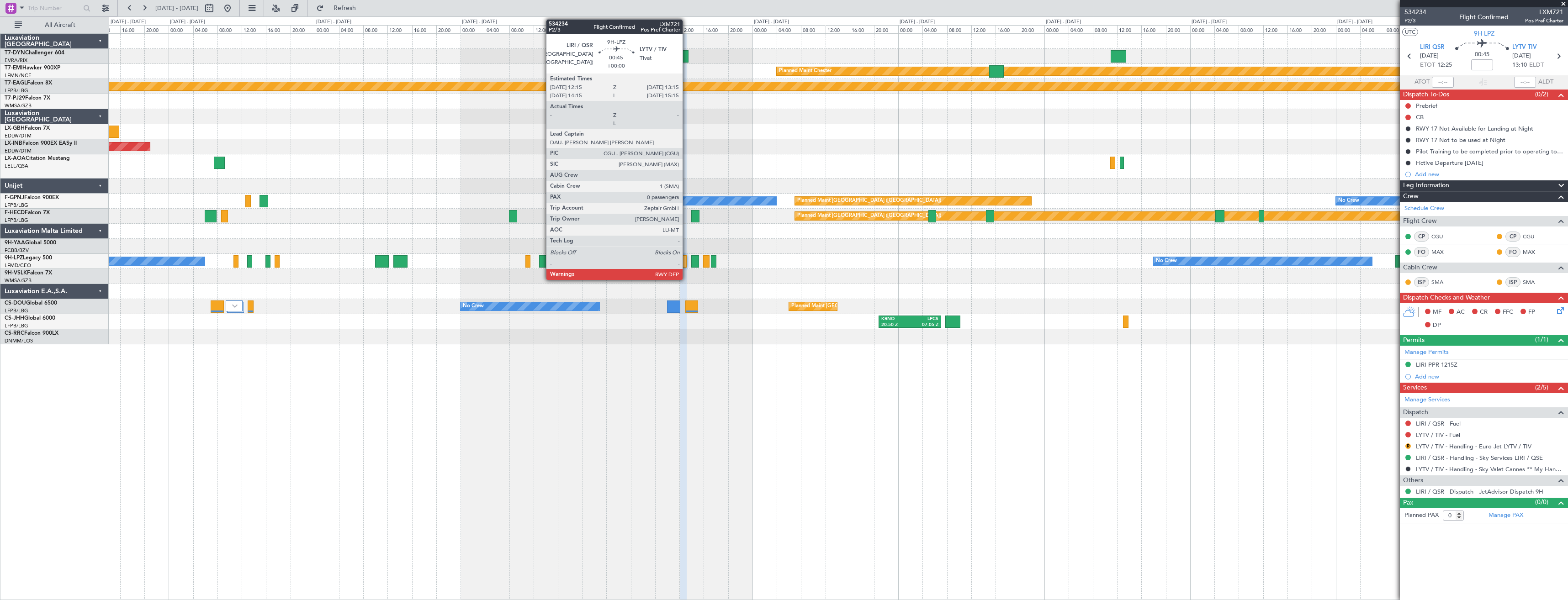
click at [687, 267] on div at bounding box center [683, 261] width 6 height 12
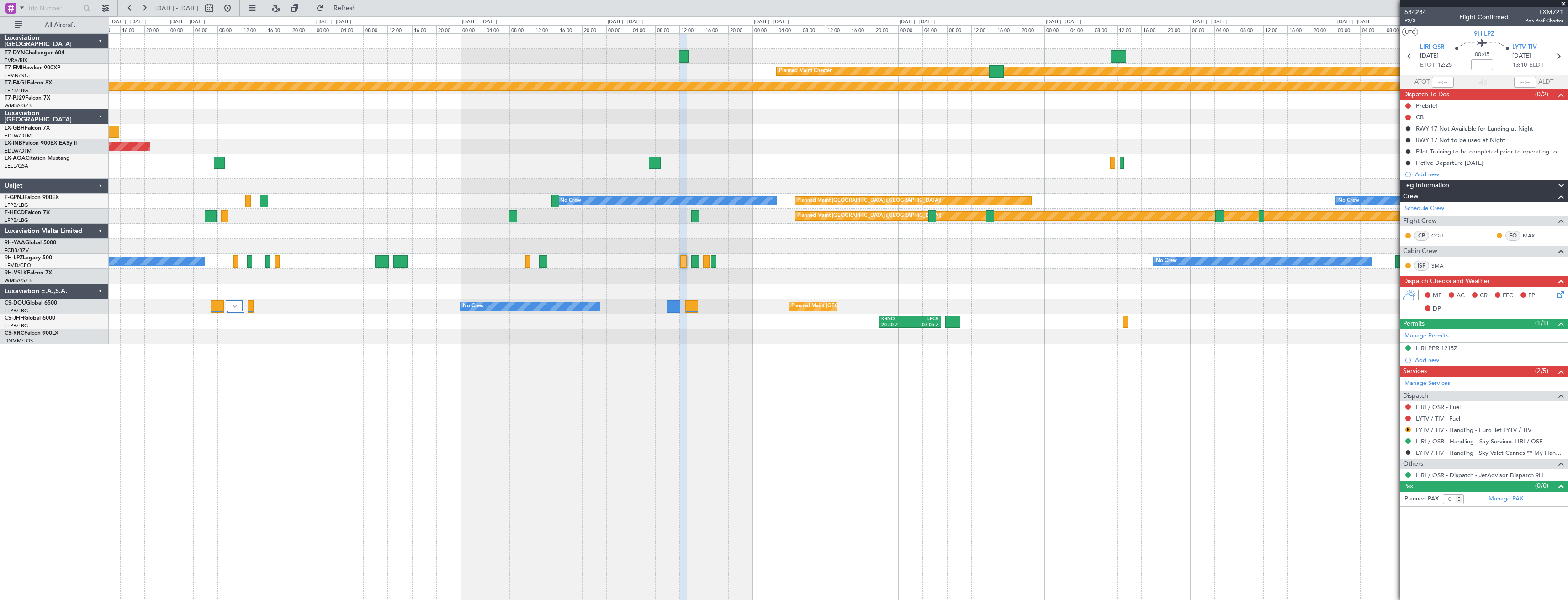
click at [1411, 15] on span "534234" at bounding box center [1415, 12] width 22 height 10
click at [235, 9] on button at bounding box center [227, 7] width 14 height 14
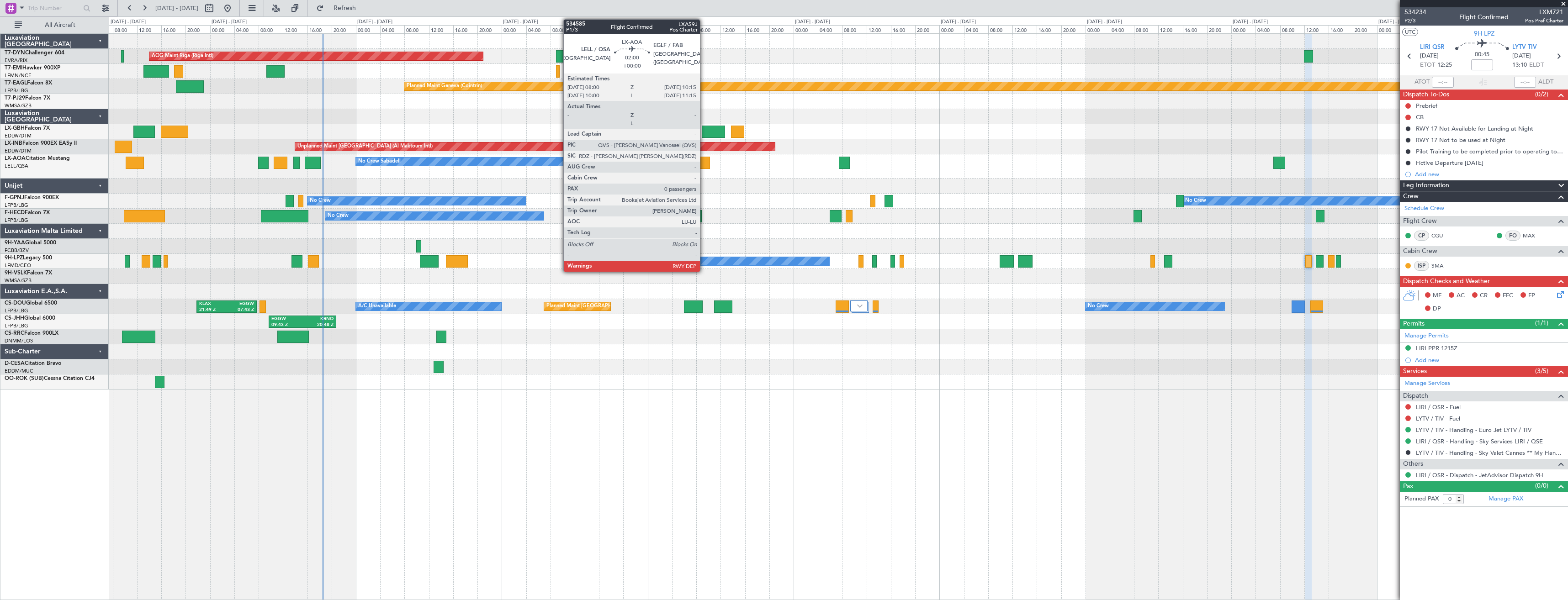
click at [702, 163] on div at bounding box center [702, 163] width 14 height 12
